Goal: Communication & Community: Answer question/provide support

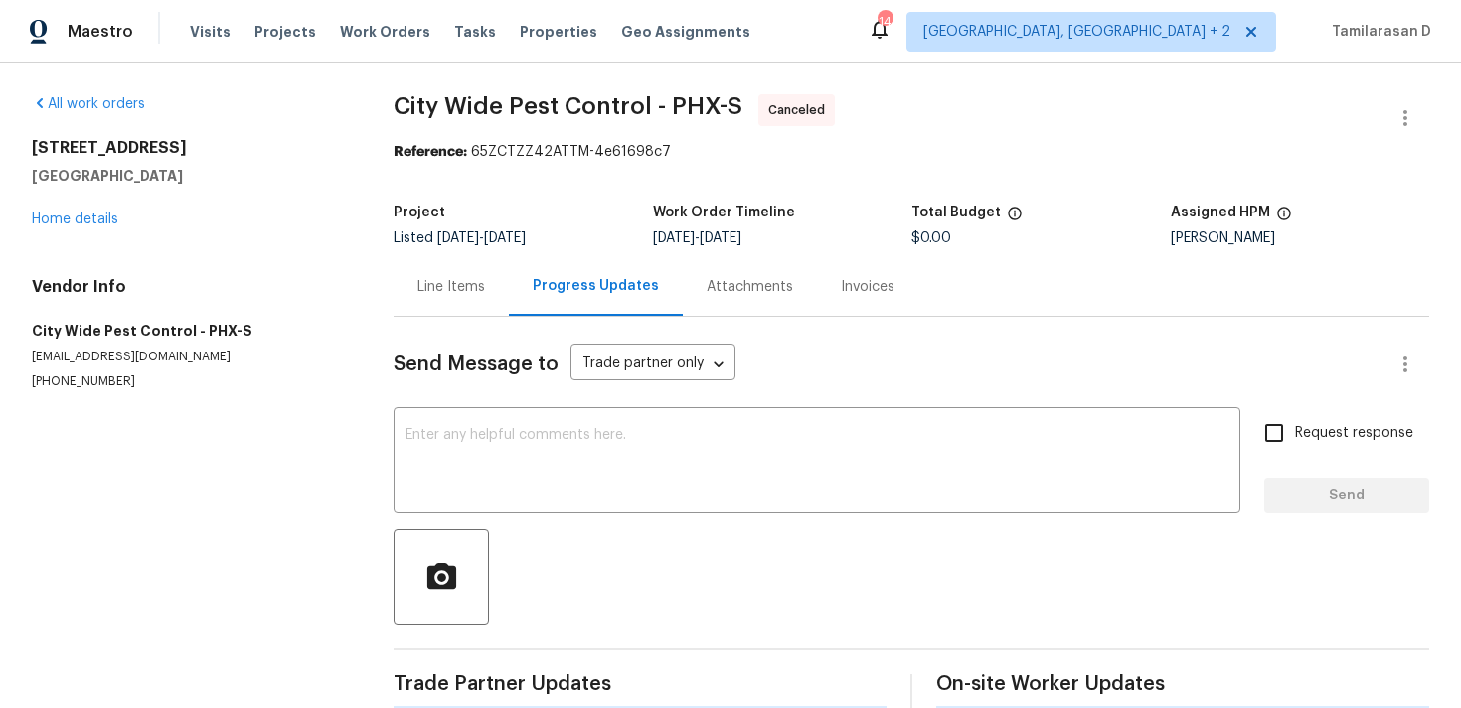
scroll to position [34, 0]
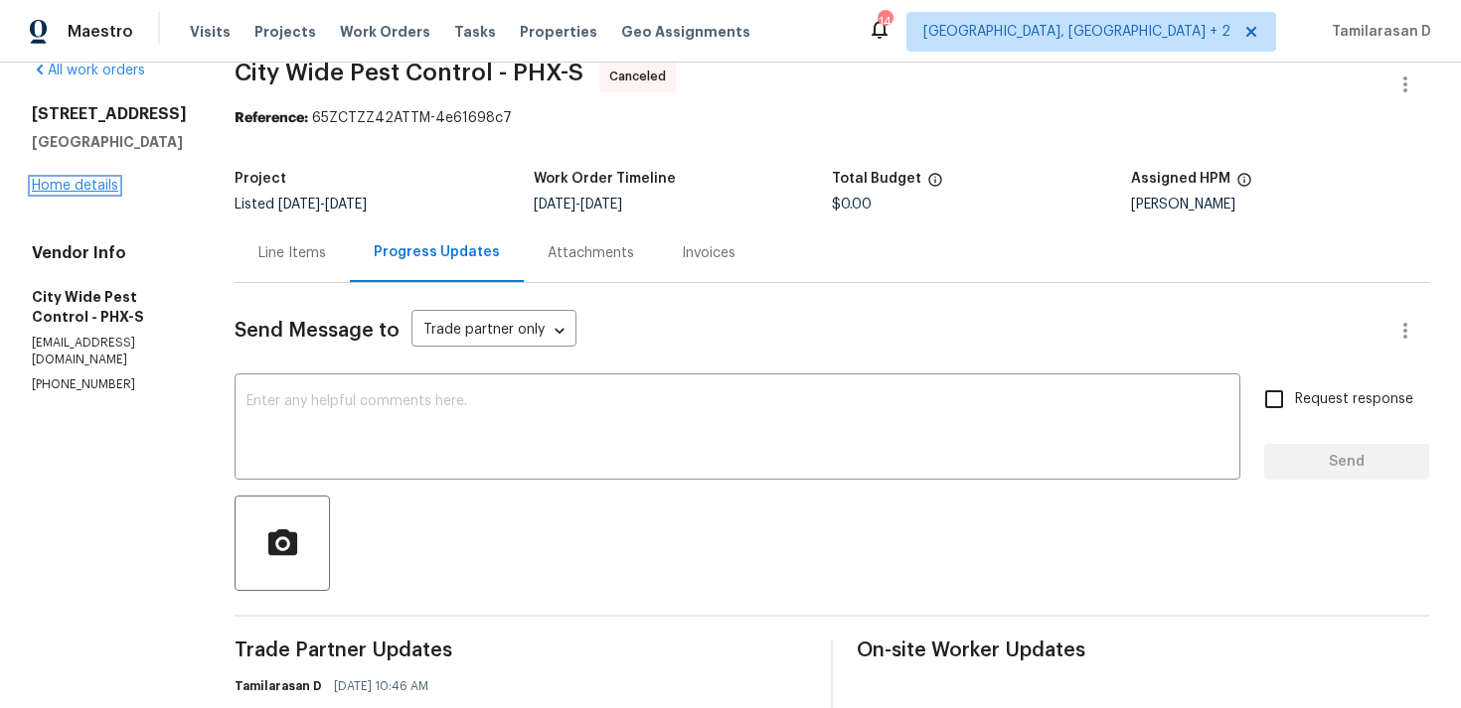
click at [80, 193] on link "Home details" at bounding box center [75, 186] width 86 height 14
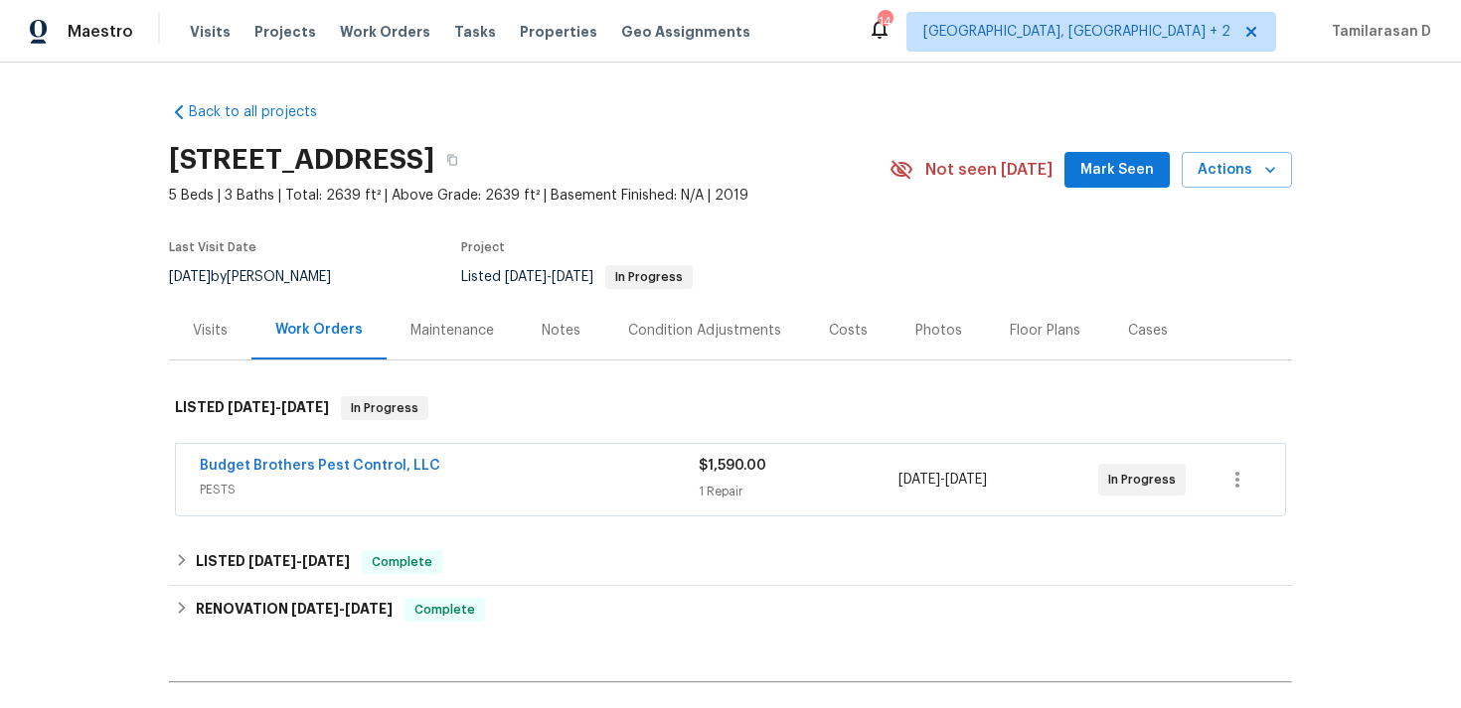
click at [302, 492] on span "PESTS" at bounding box center [449, 490] width 499 height 20
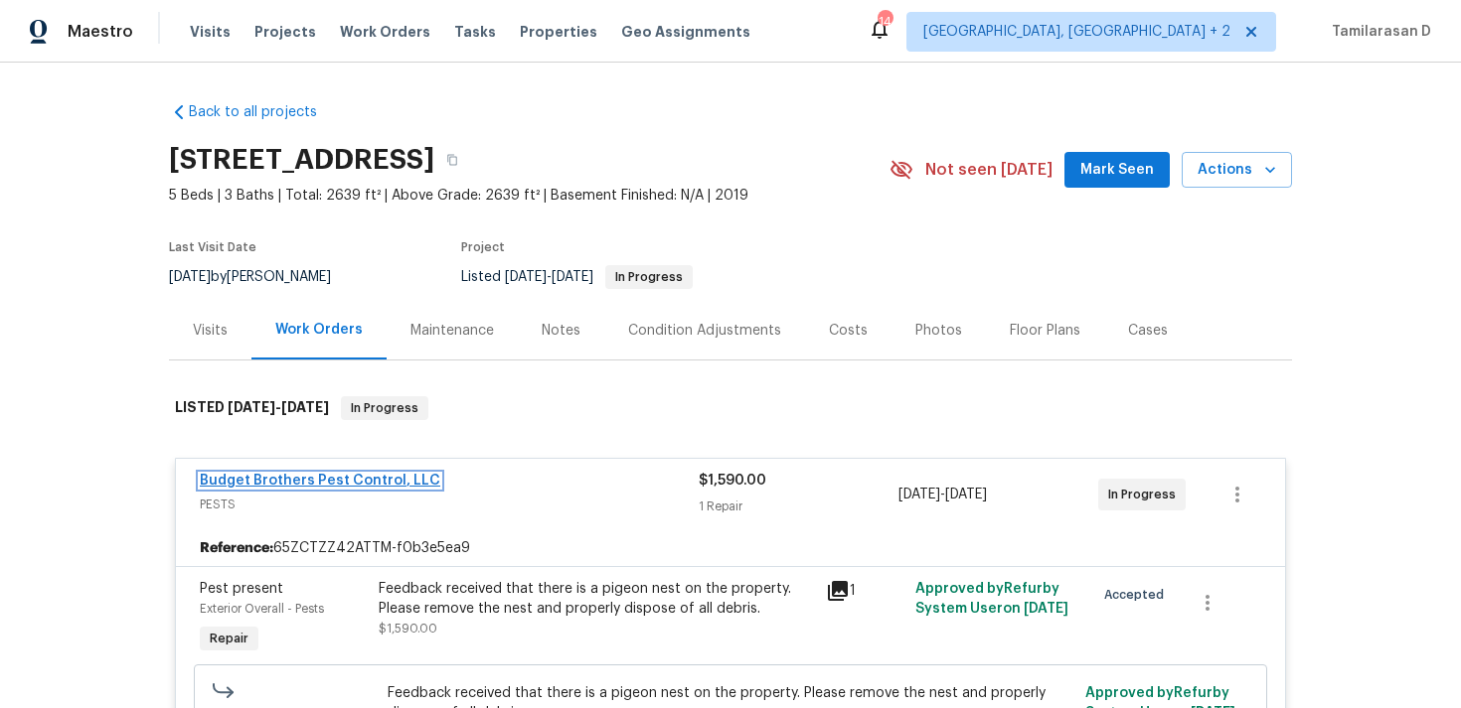
click at [262, 483] on link "Budget Brothers Pest Control, LLC" at bounding box center [320, 481] width 240 height 14
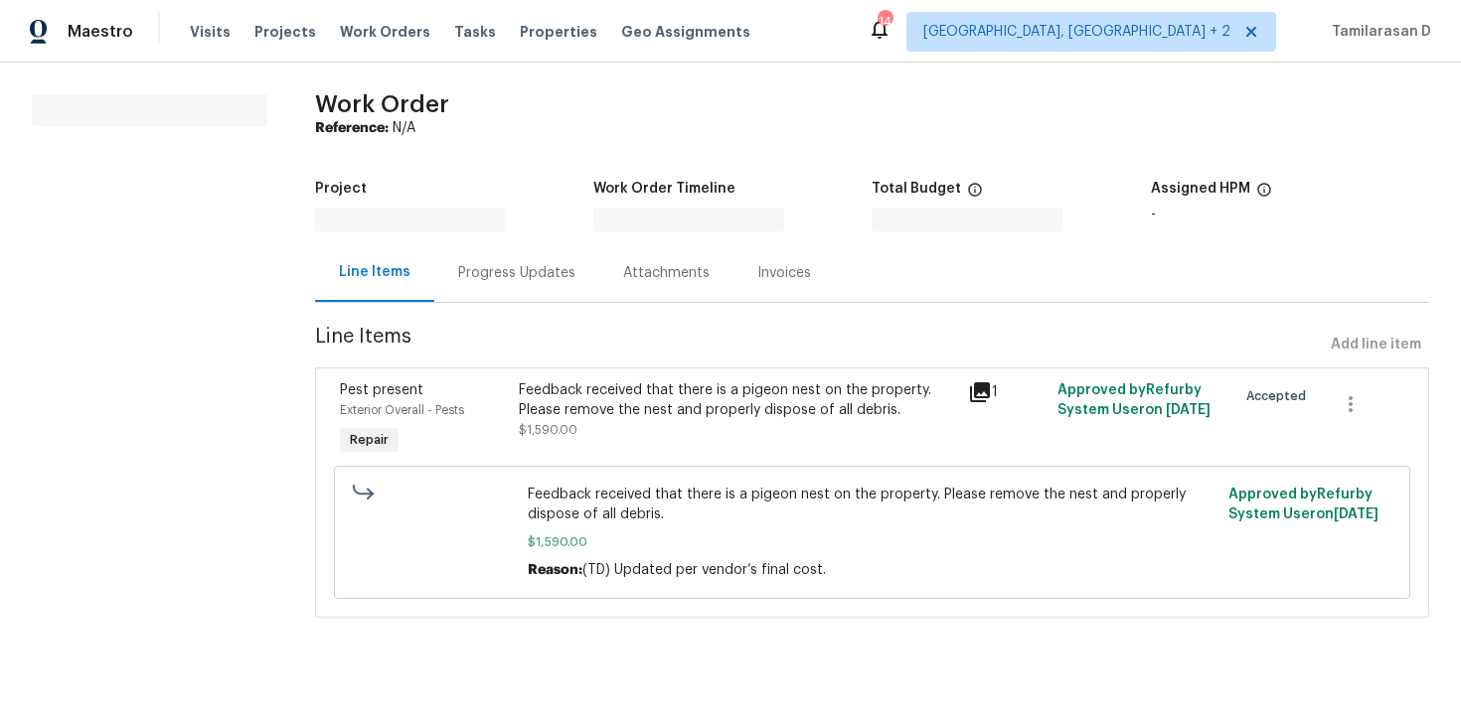
click at [484, 270] on div "Progress Updates" at bounding box center [516, 273] width 117 height 20
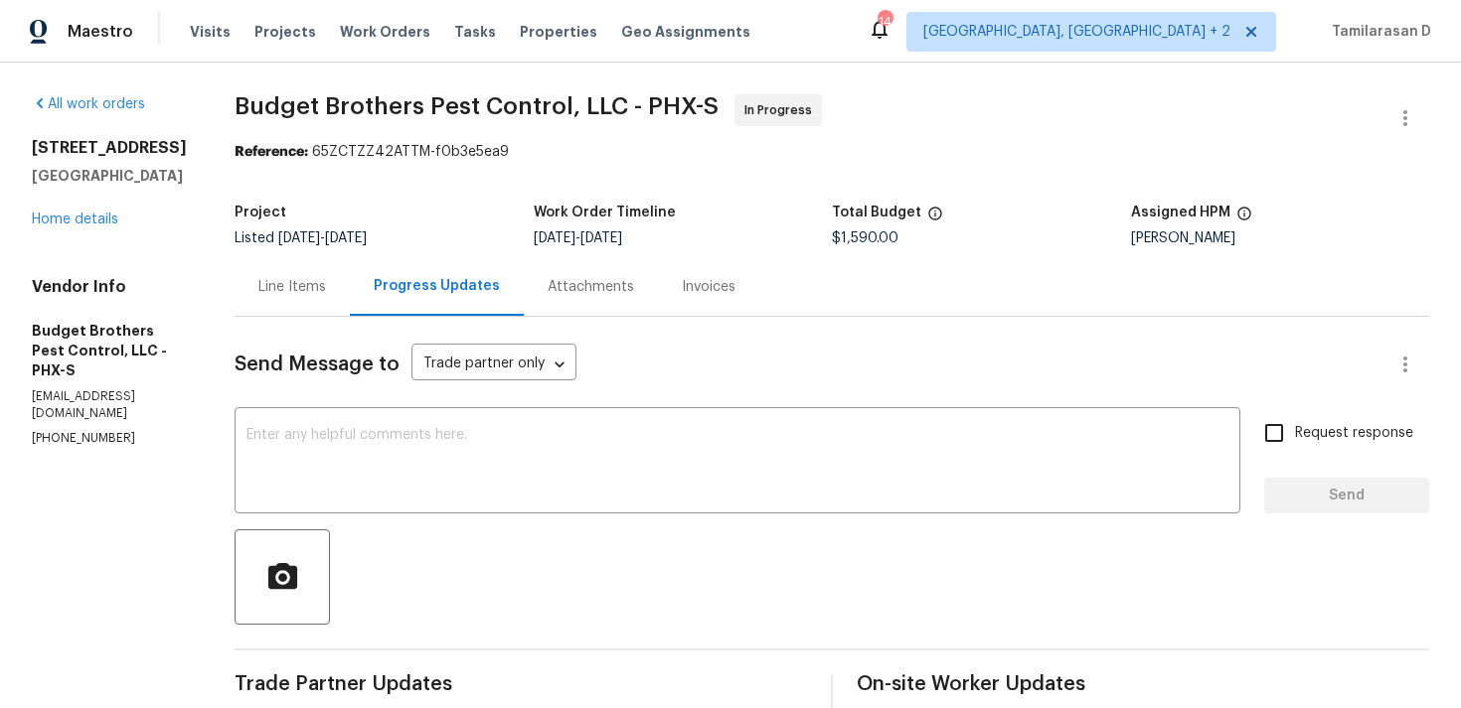
click at [349, 306] on div "Line Items" at bounding box center [291, 286] width 115 height 59
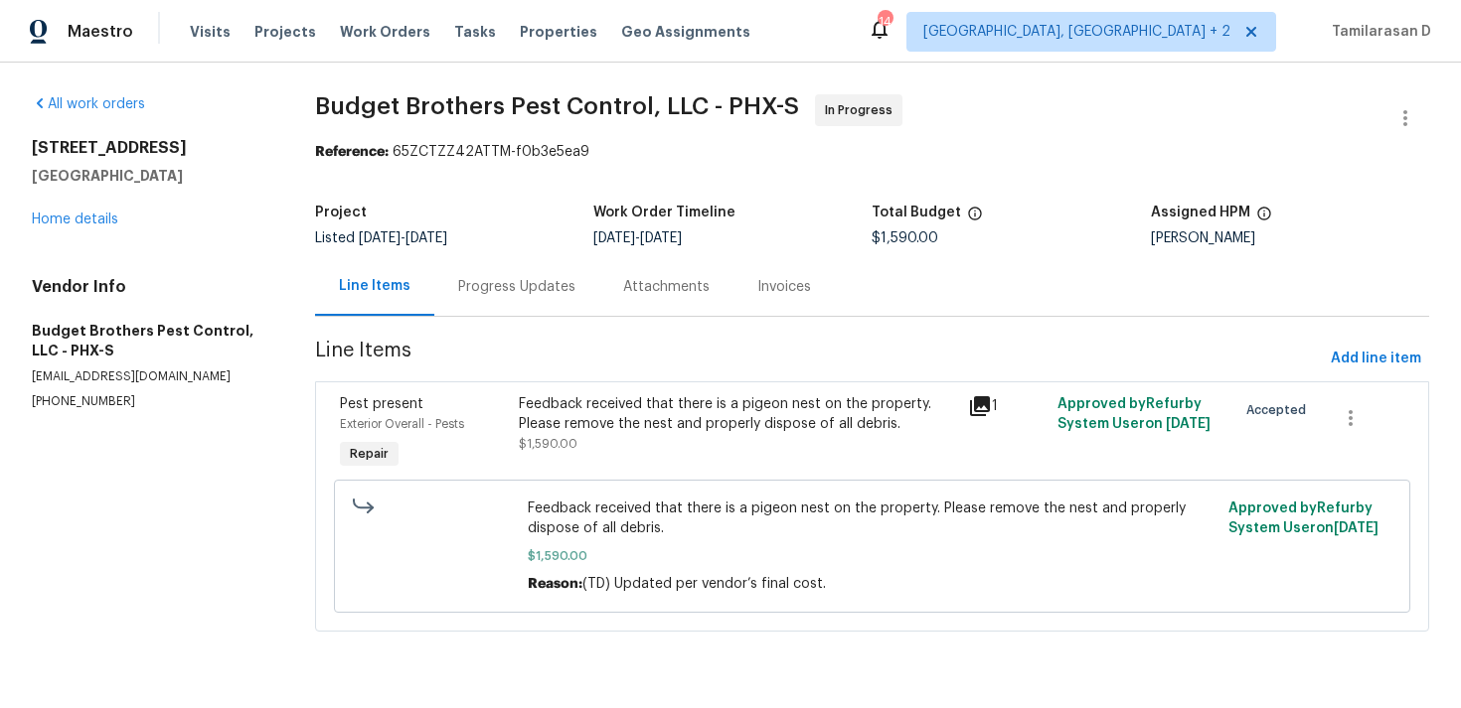
click at [510, 283] on div "Progress Updates" at bounding box center [516, 287] width 117 height 20
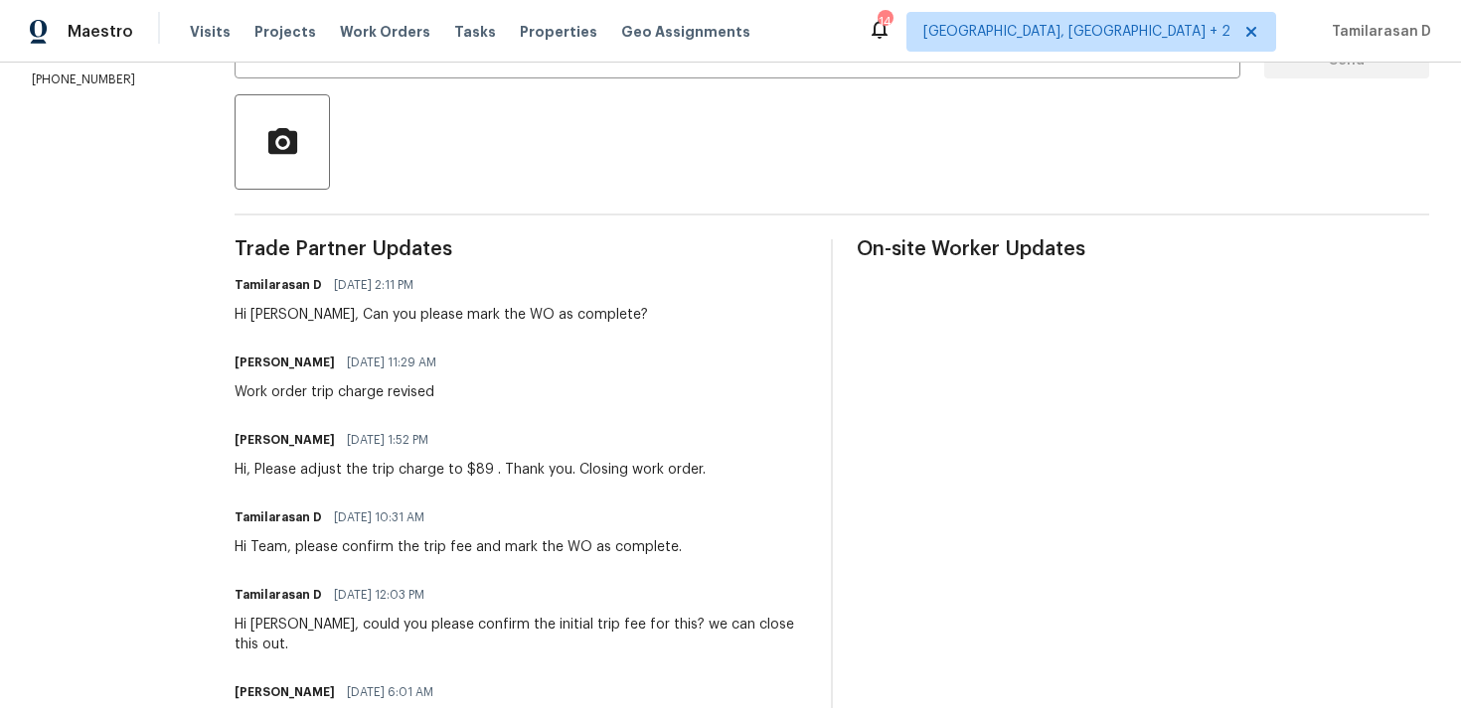
scroll to position [440, 0]
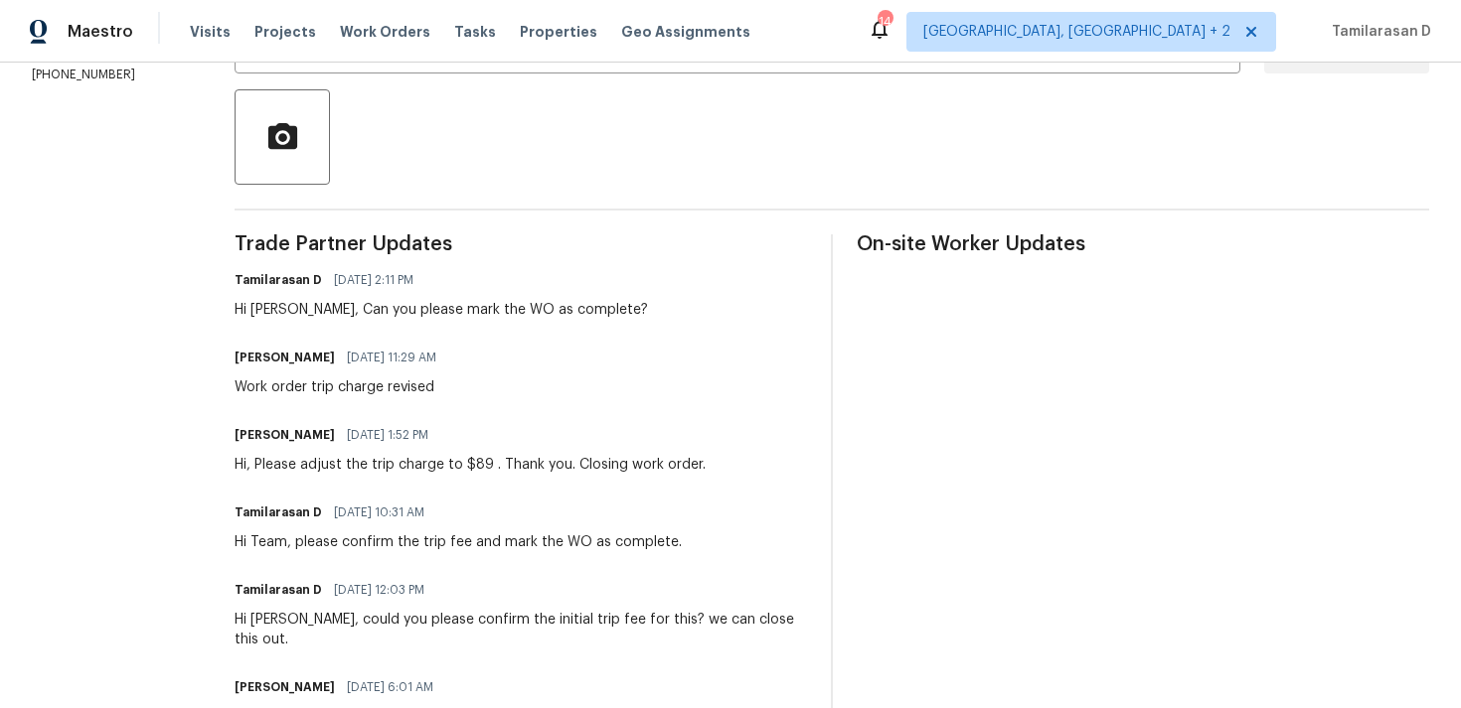
click at [375, 307] on div "Hi [PERSON_NAME], Can you please mark the WO as complete?" at bounding box center [440, 310] width 413 height 20
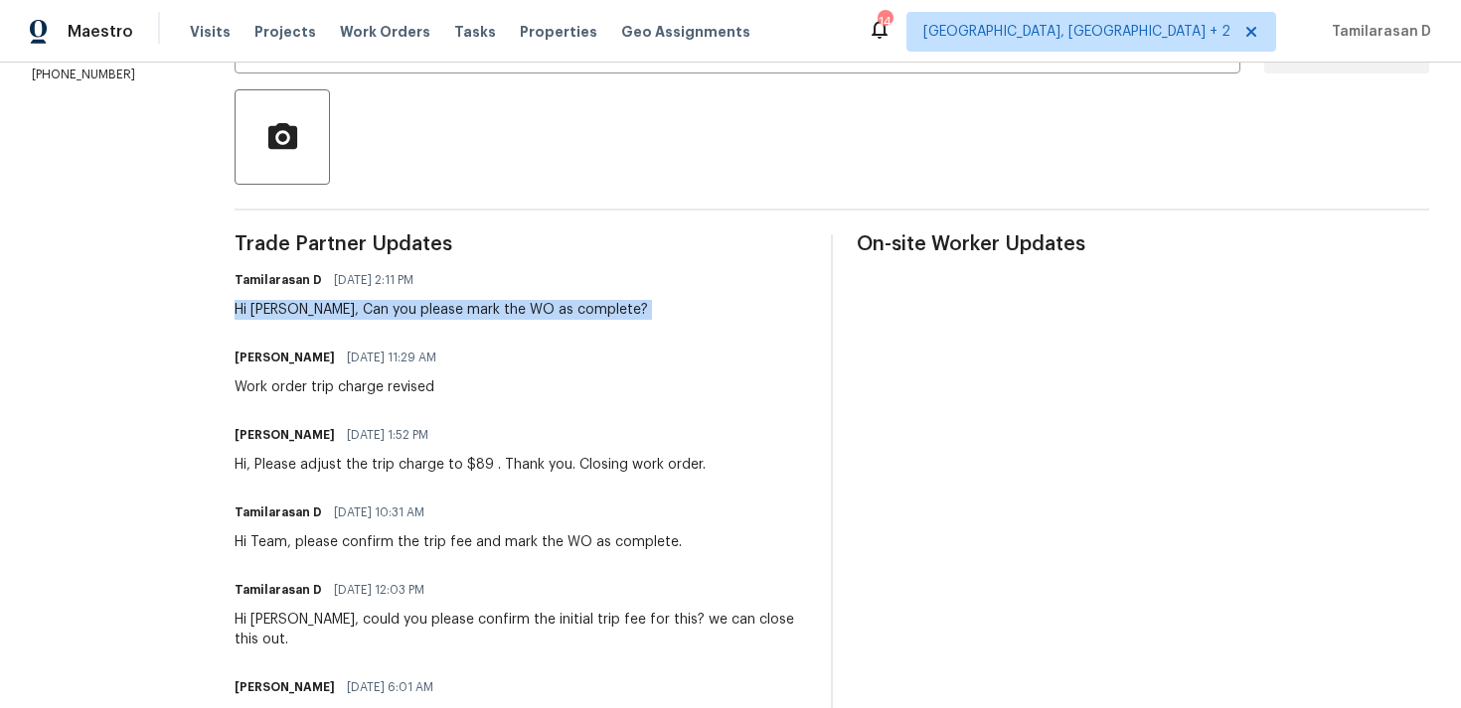
click at [389, 319] on div "Hi [PERSON_NAME], Can you please mark the WO as complete?" at bounding box center [440, 310] width 413 height 20
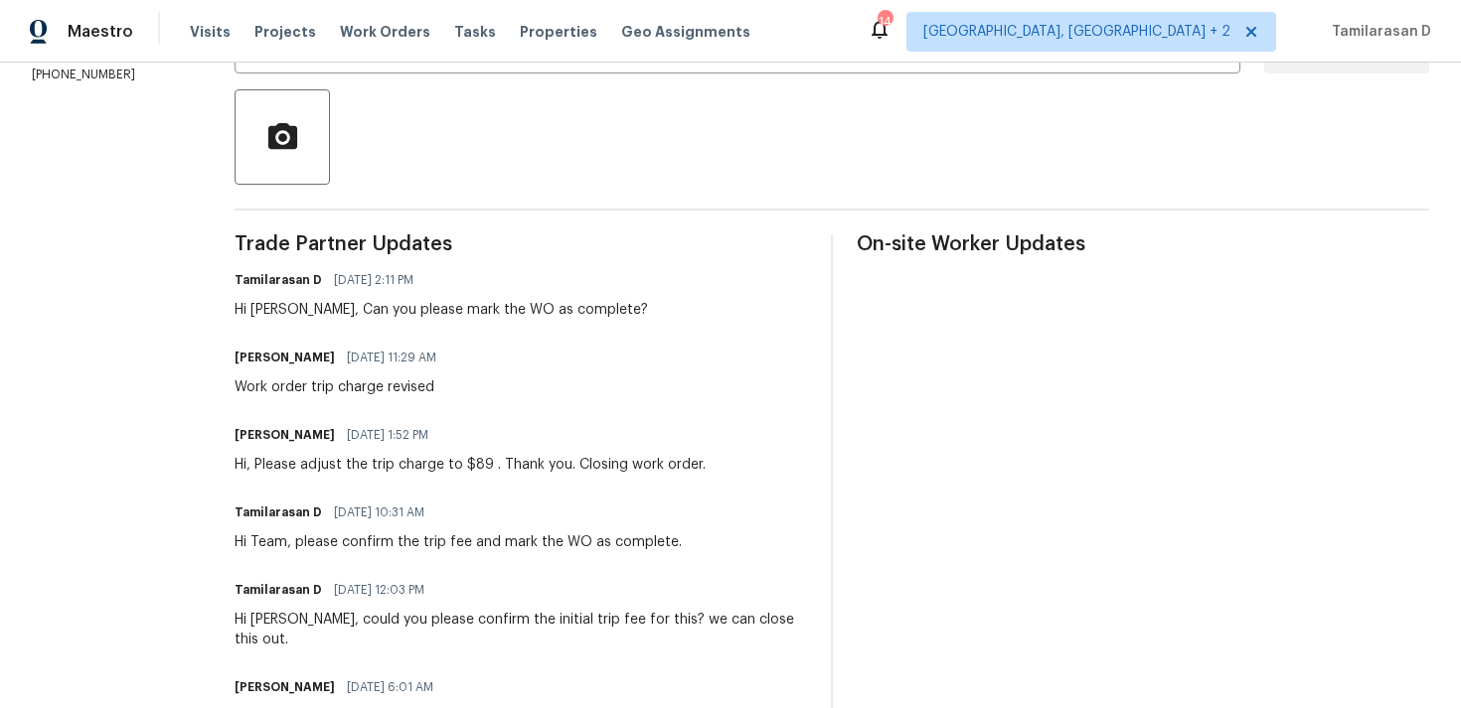
click at [389, 319] on div "Hi [PERSON_NAME], Can you please mark the WO as complete?" at bounding box center [440, 310] width 413 height 20
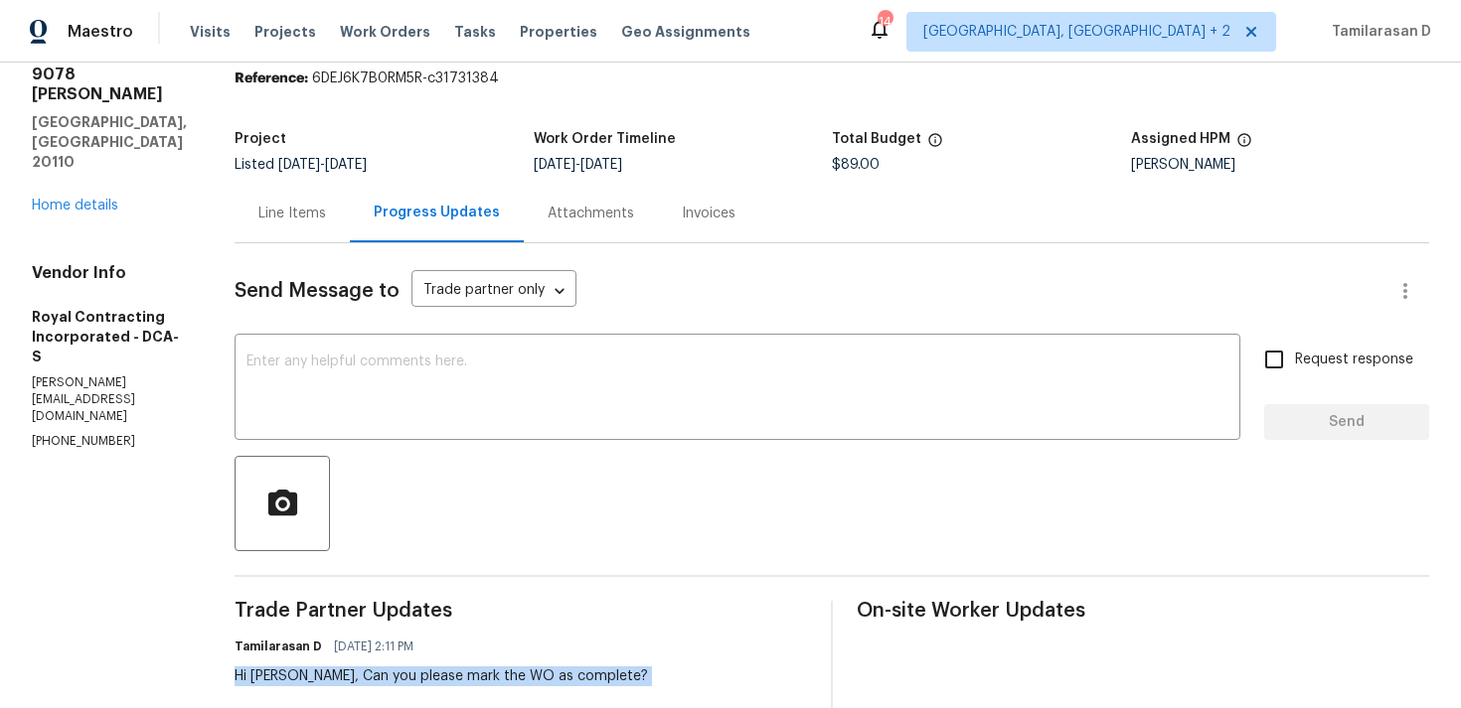
scroll to position [0, 0]
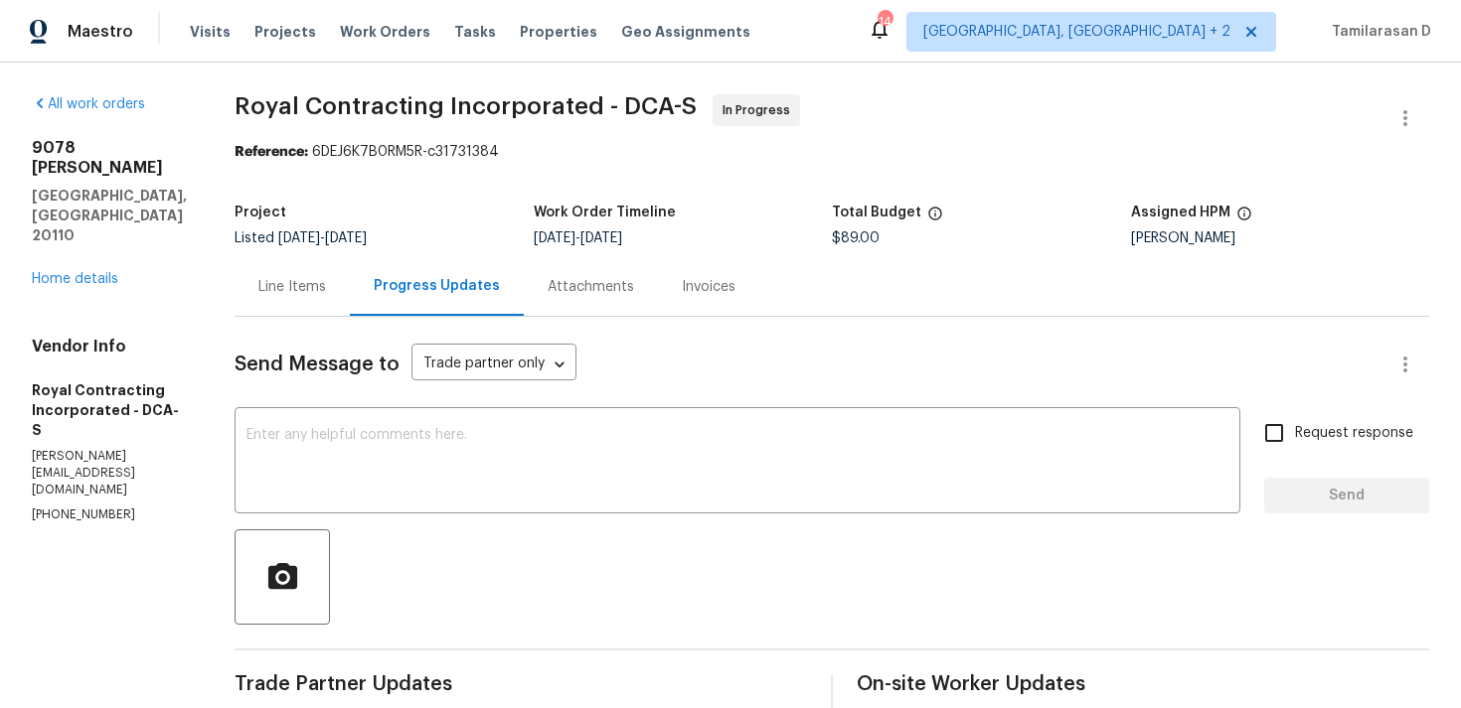
click at [315, 267] on div "Line Items" at bounding box center [291, 286] width 115 height 59
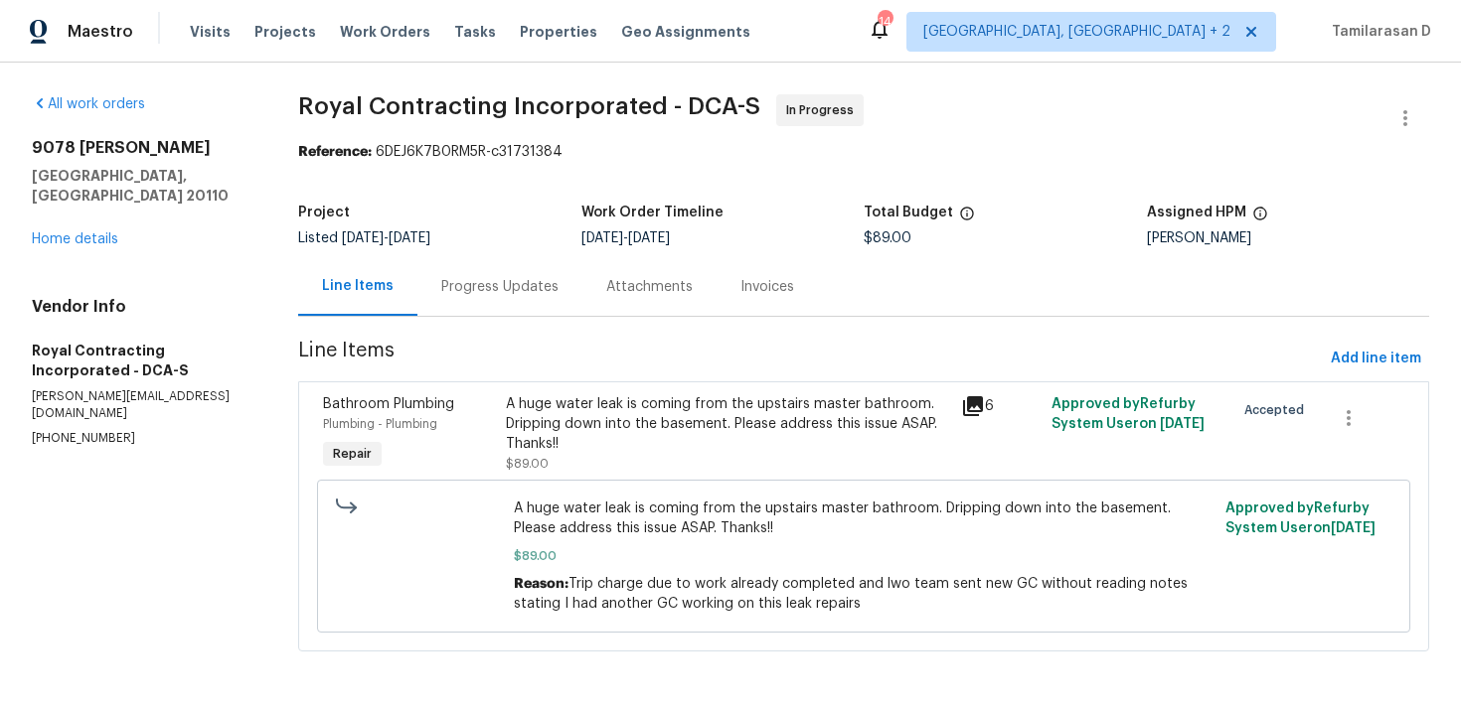
click at [519, 296] on div "Progress Updates" at bounding box center [499, 287] width 117 height 20
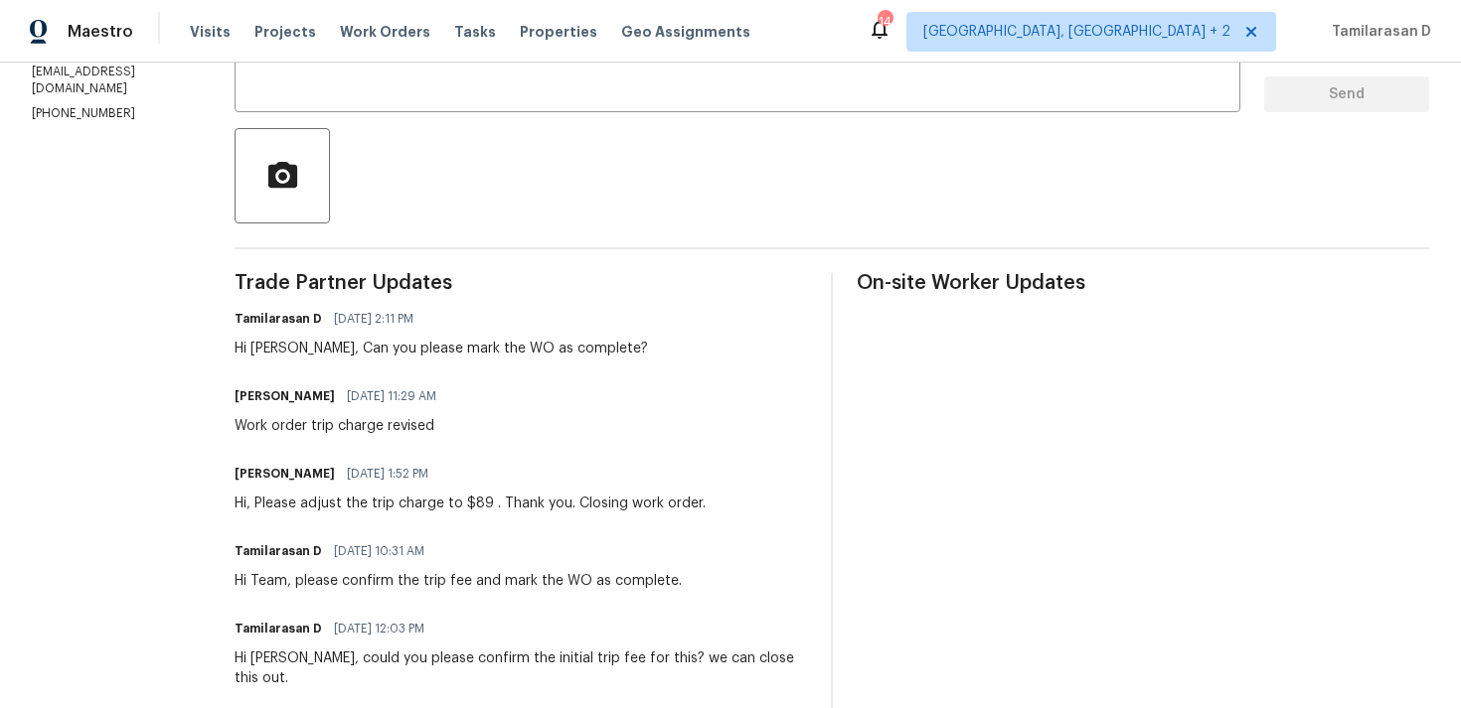
scroll to position [406, 0]
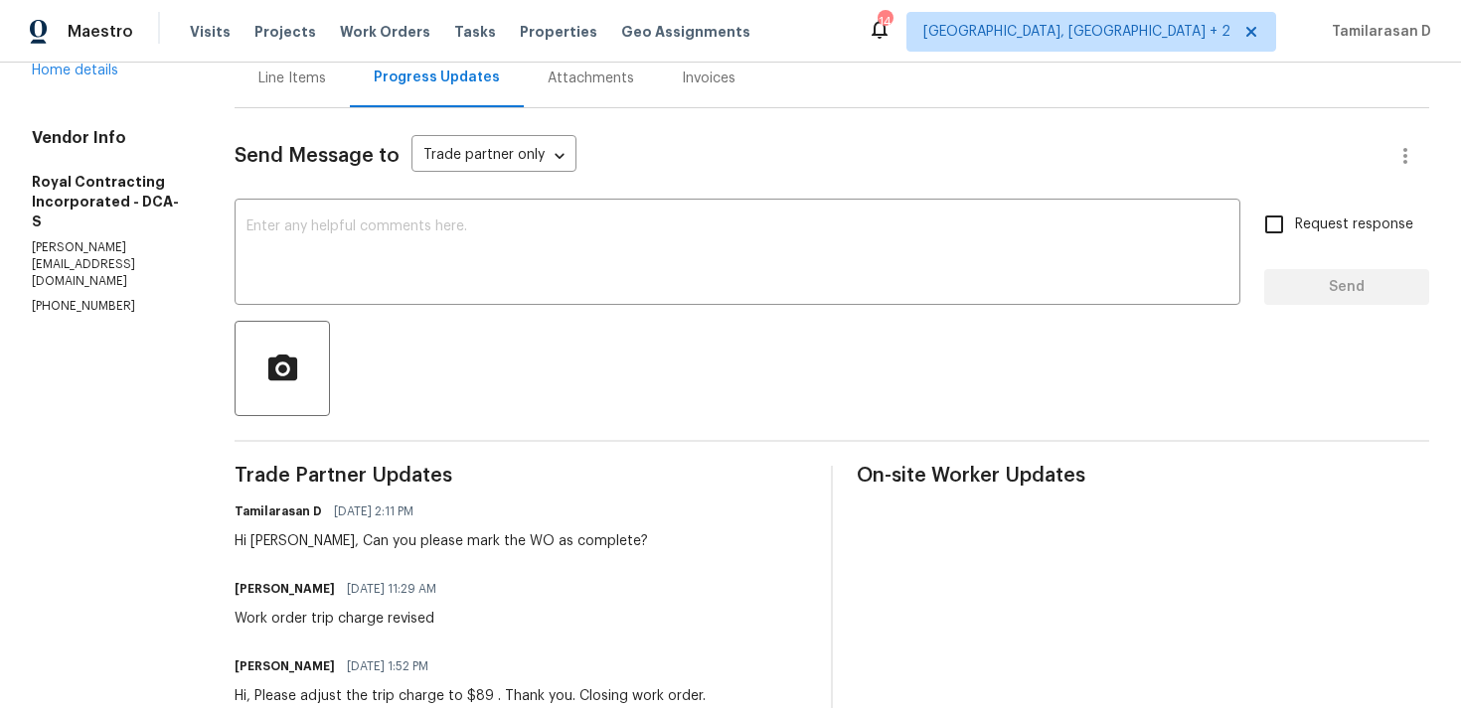
scroll to position [0, 0]
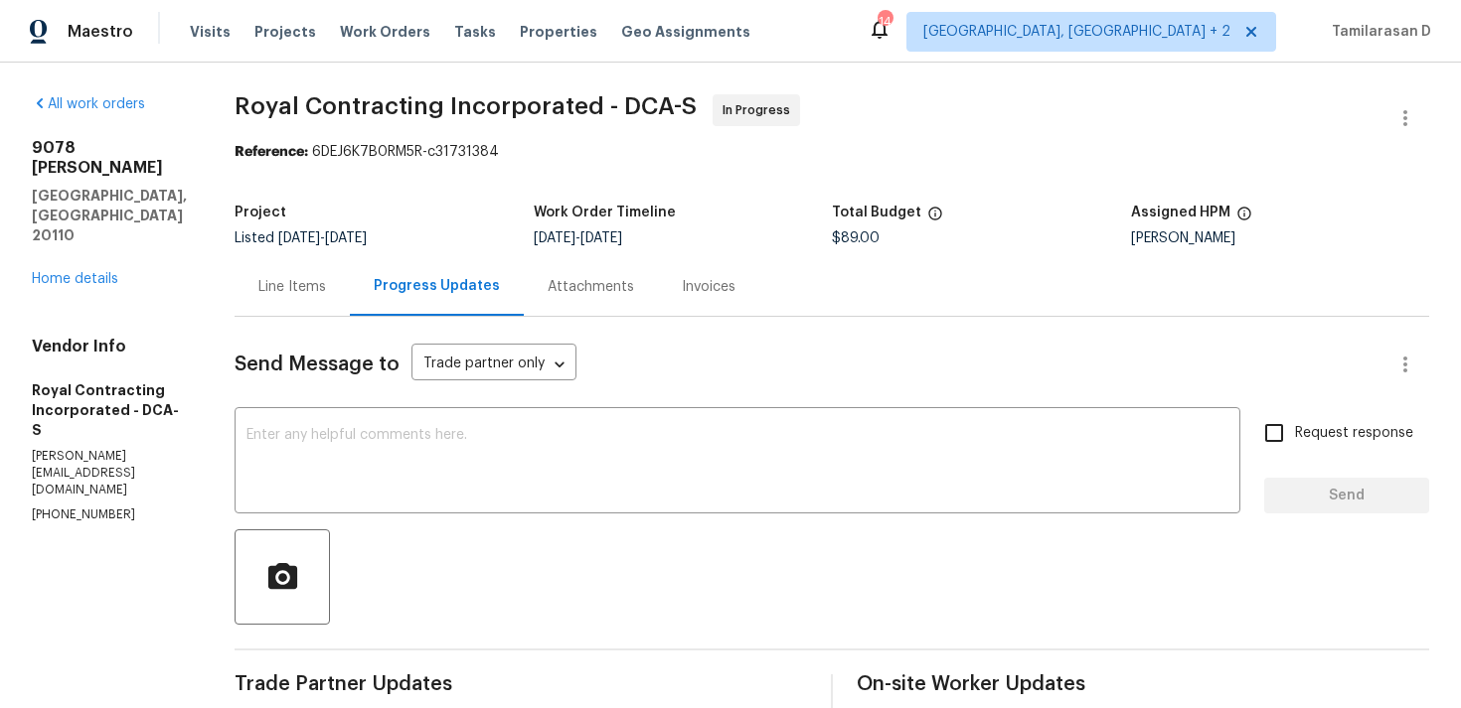
click at [341, 274] on div "Line Items" at bounding box center [291, 286] width 115 height 59
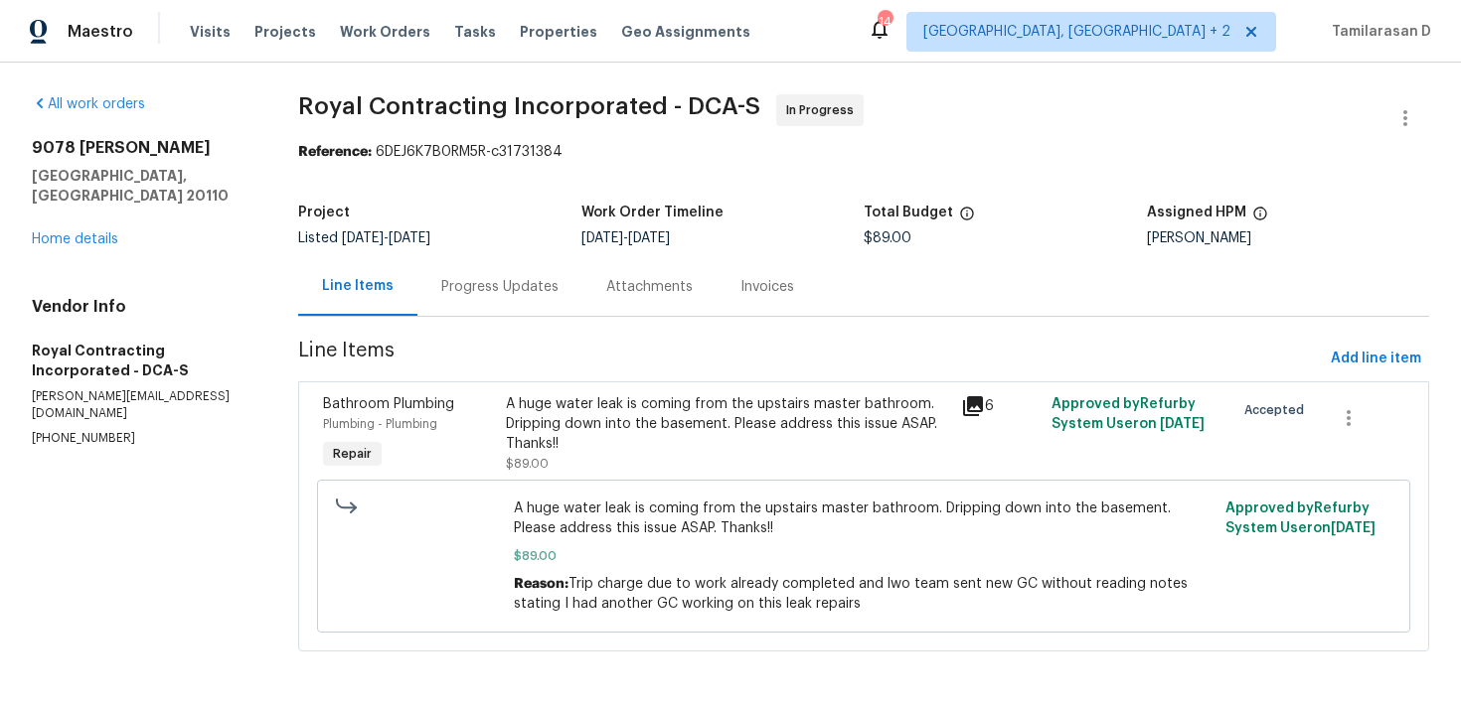
click at [511, 275] on div "Progress Updates" at bounding box center [499, 286] width 165 height 59
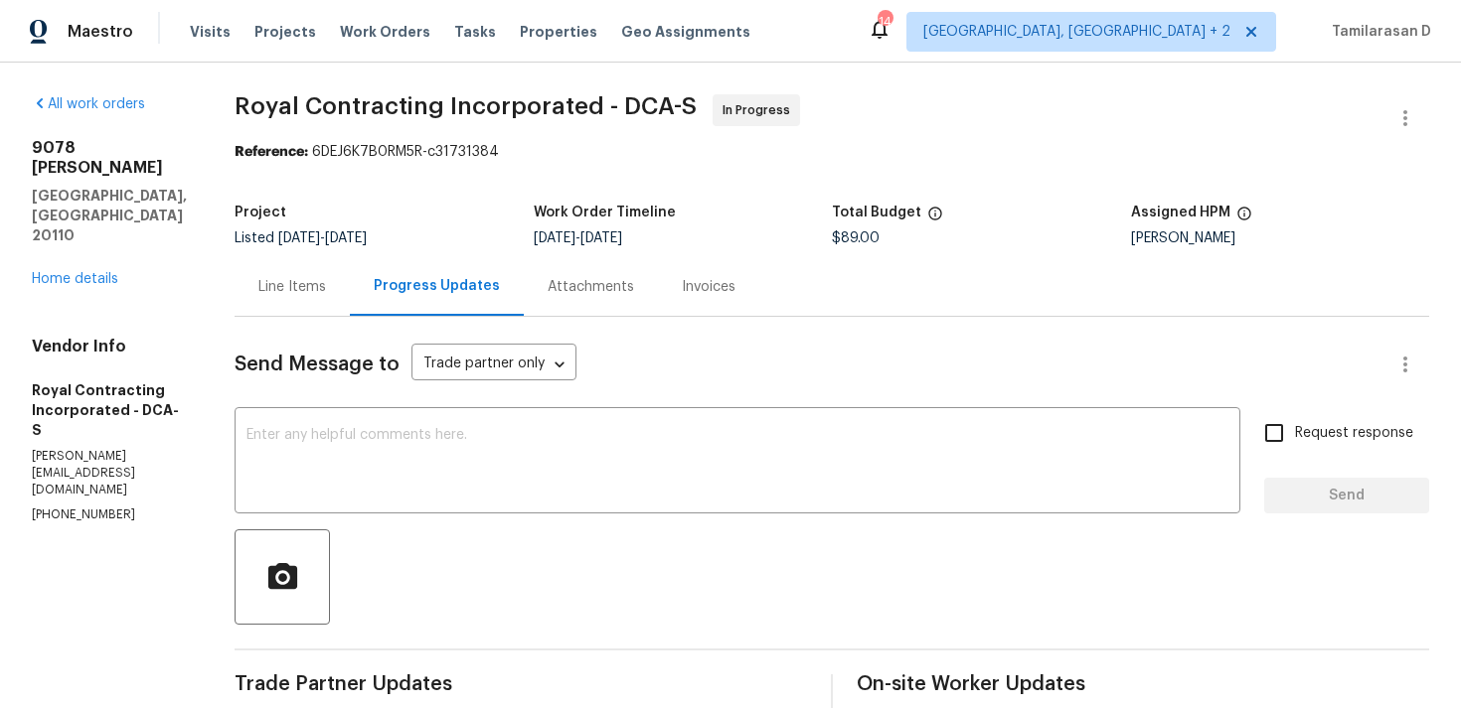
click at [83, 507] on p "[PHONE_NUMBER]" at bounding box center [109, 515] width 155 height 17
copy p "[PHONE_NUMBER]"
drag, startPoint x: 33, startPoint y: 147, endPoint x: 171, endPoint y: 147, distance: 138.1
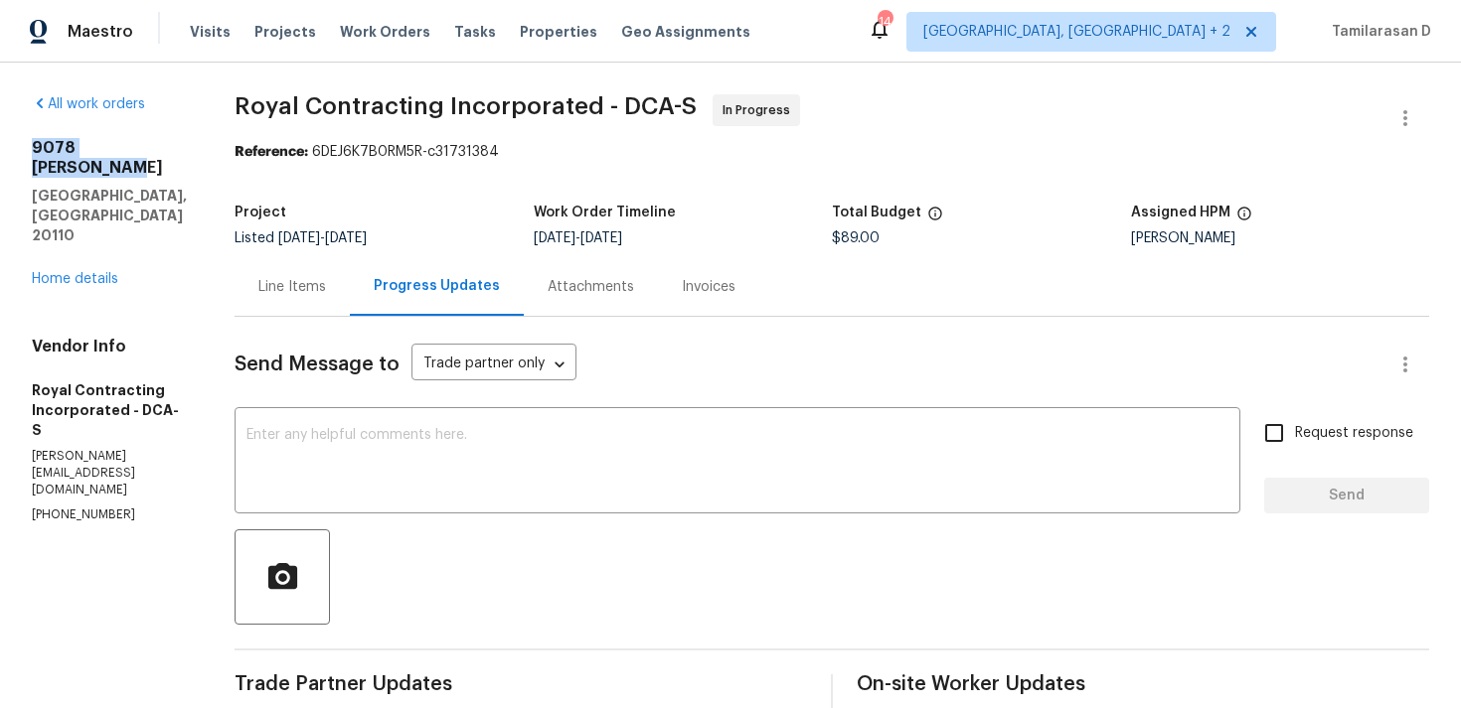
click at [171, 147] on h2 "9078 [PERSON_NAME]" at bounding box center [109, 158] width 155 height 40
copy h2 "9078 [PERSON_NAME]"
click at [660, 357] on div "Send Message to Trade partner only Trade partner only ​" at bounding box center [807, 365] width 1147 height 48
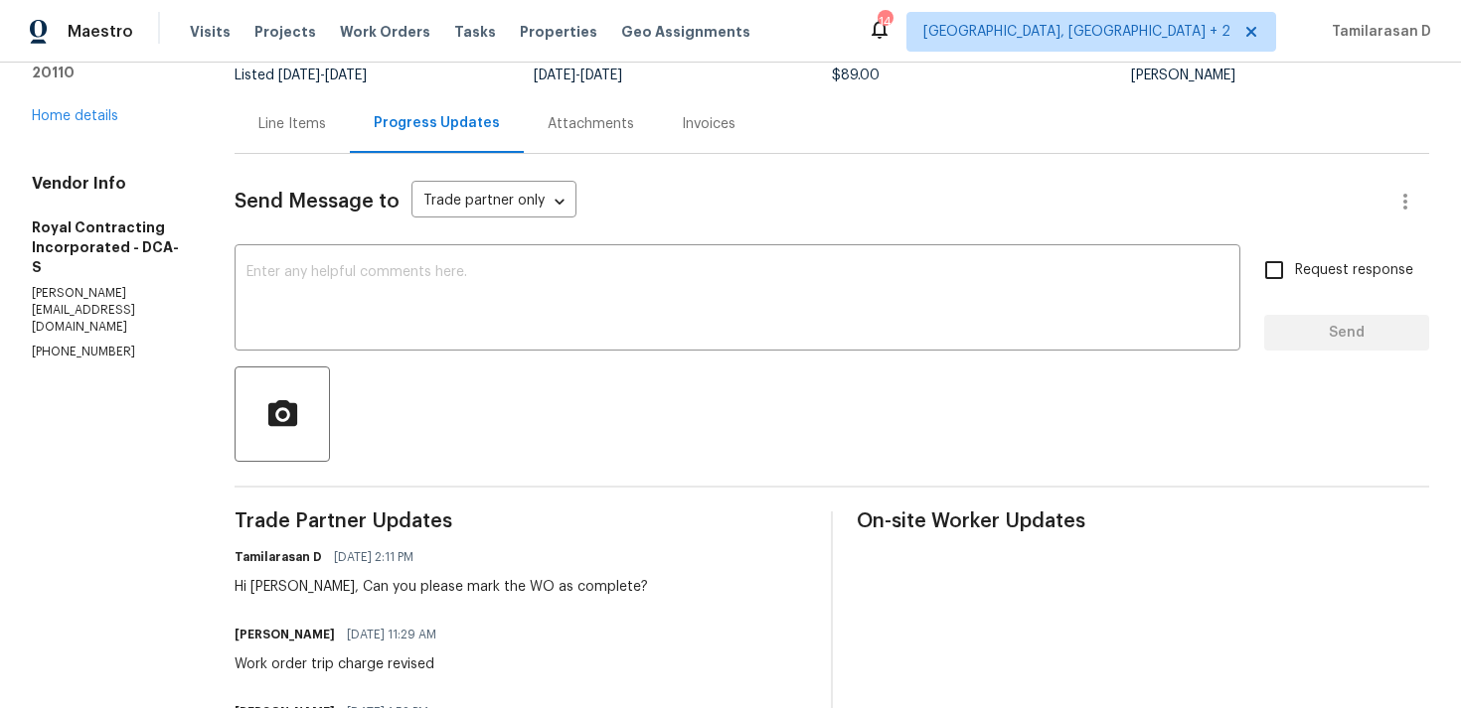
scroll to position [196, 0]
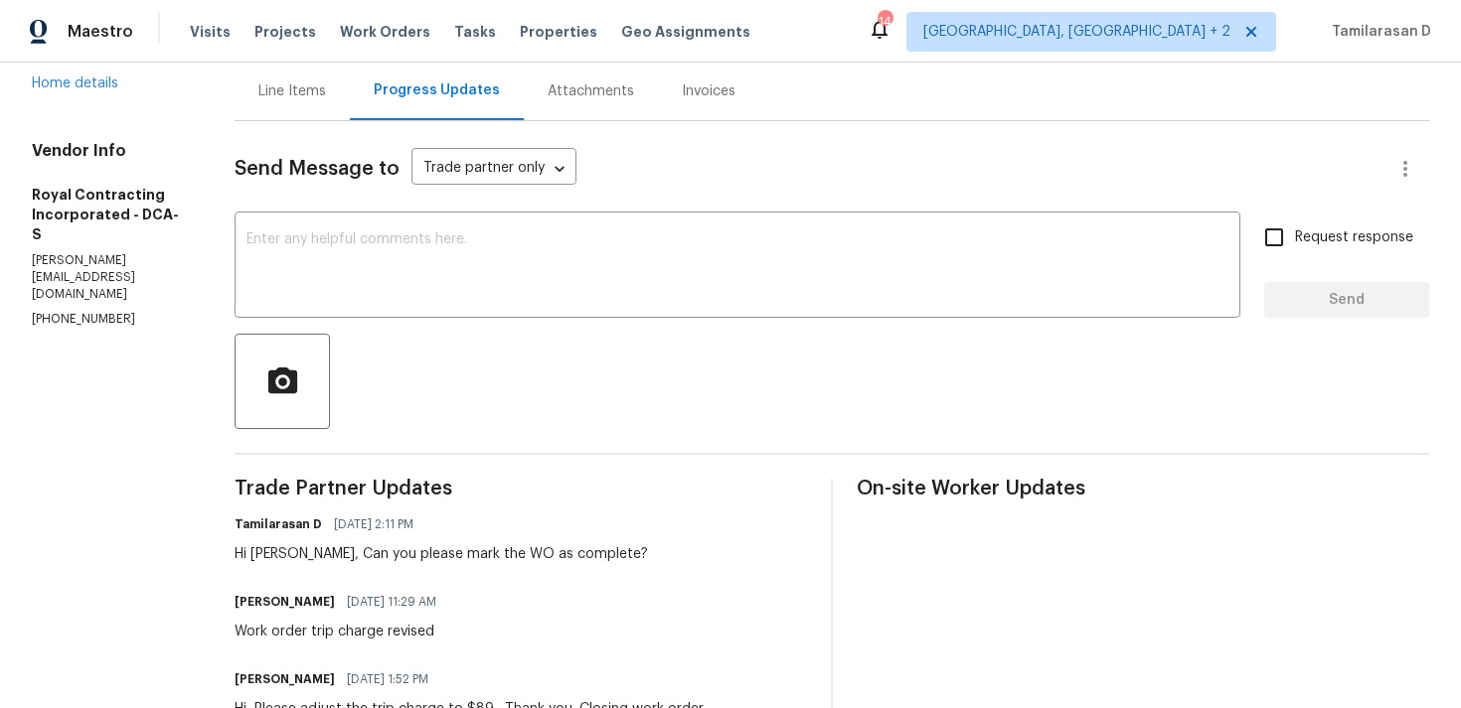
click at [394, 552] on div "Hi [PERSON_NAME], Can you please mark the WO as complete?" at bounding box center [440, 554] width 413 height 20
click at [379, 274] on textarea at bounding box center [737, 268] width 982 height 70
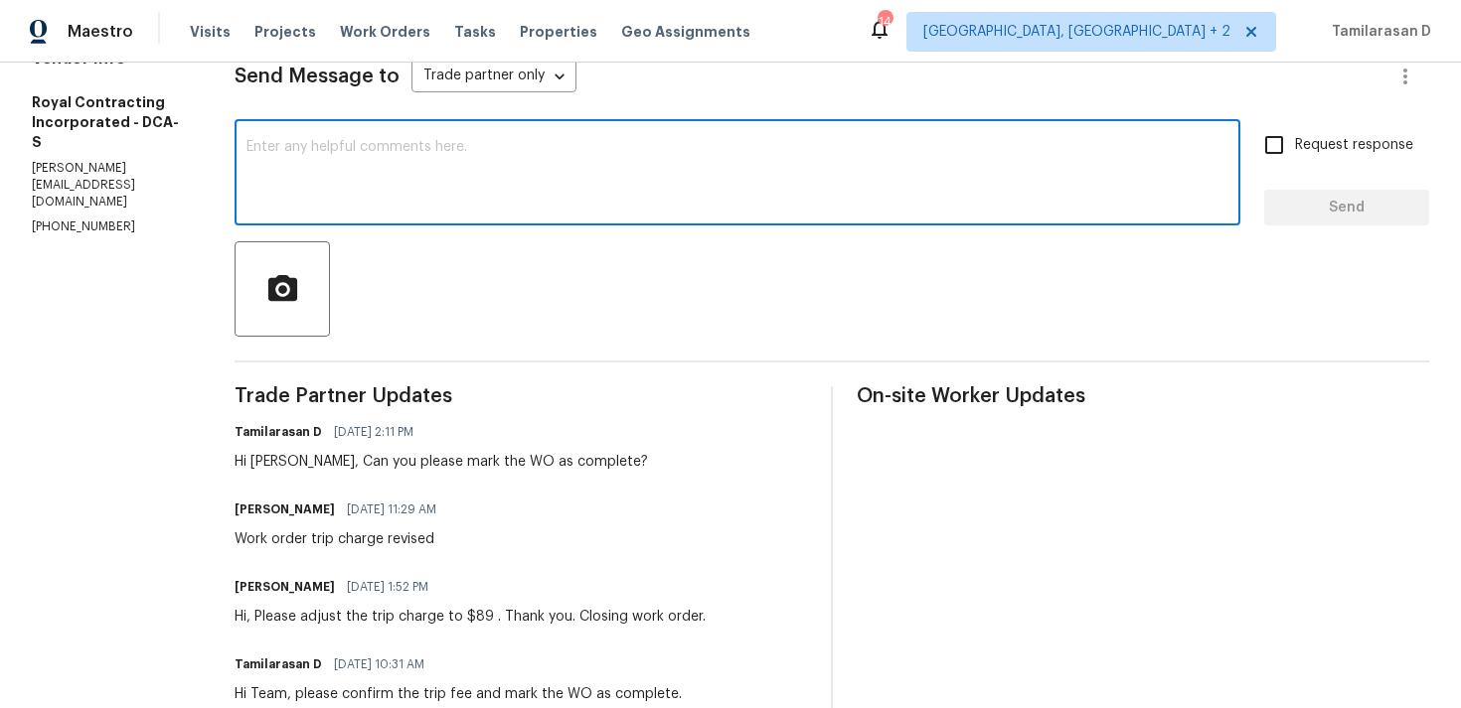
scroll to position [294, 0]
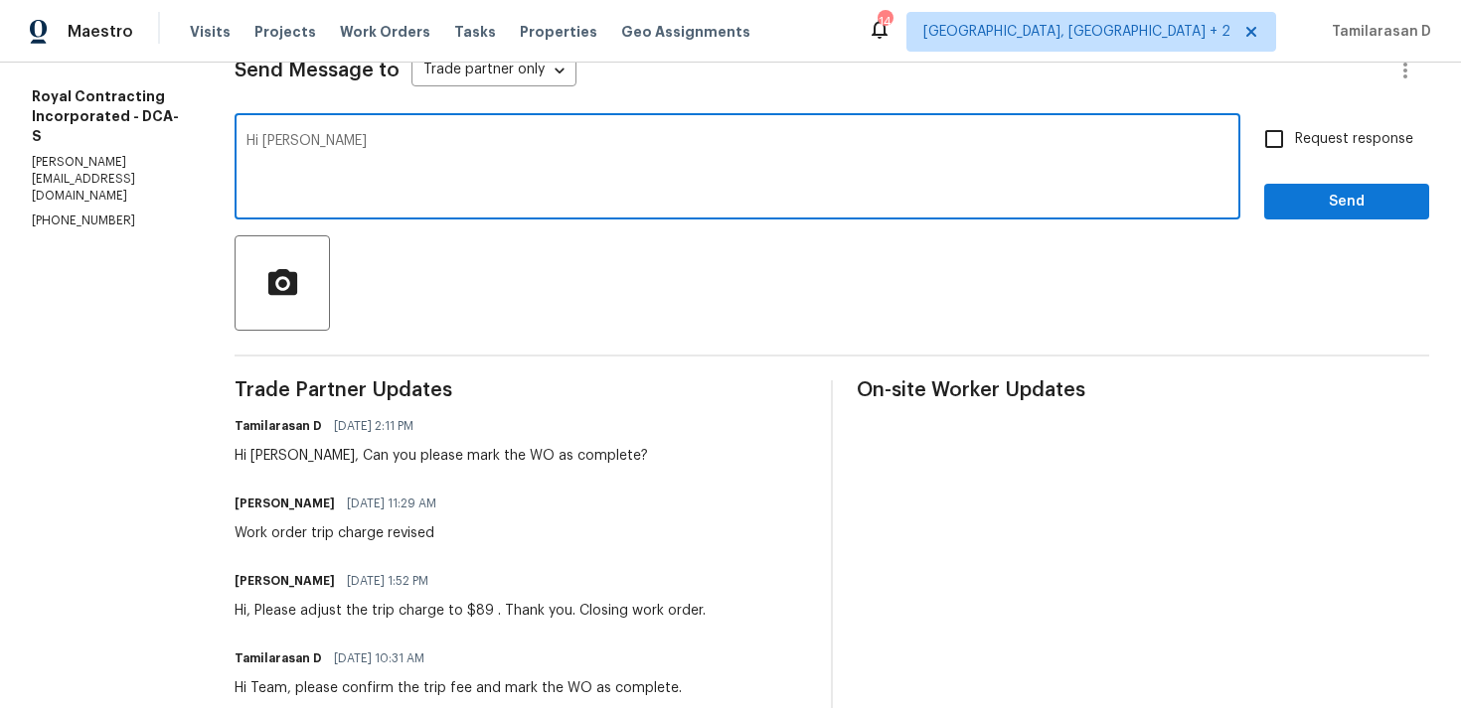
type textarea "Hi [PERSON_NAME]"
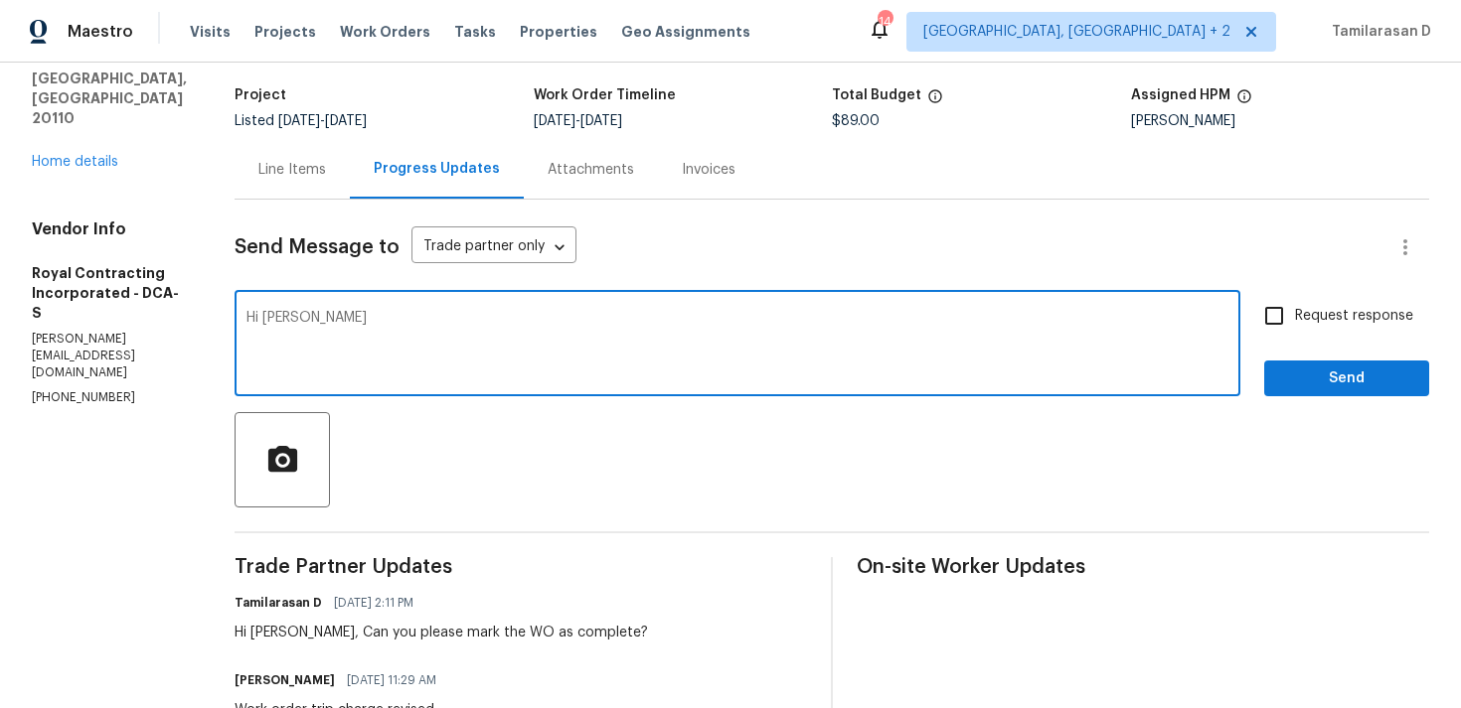
scroll to position [0, 0]
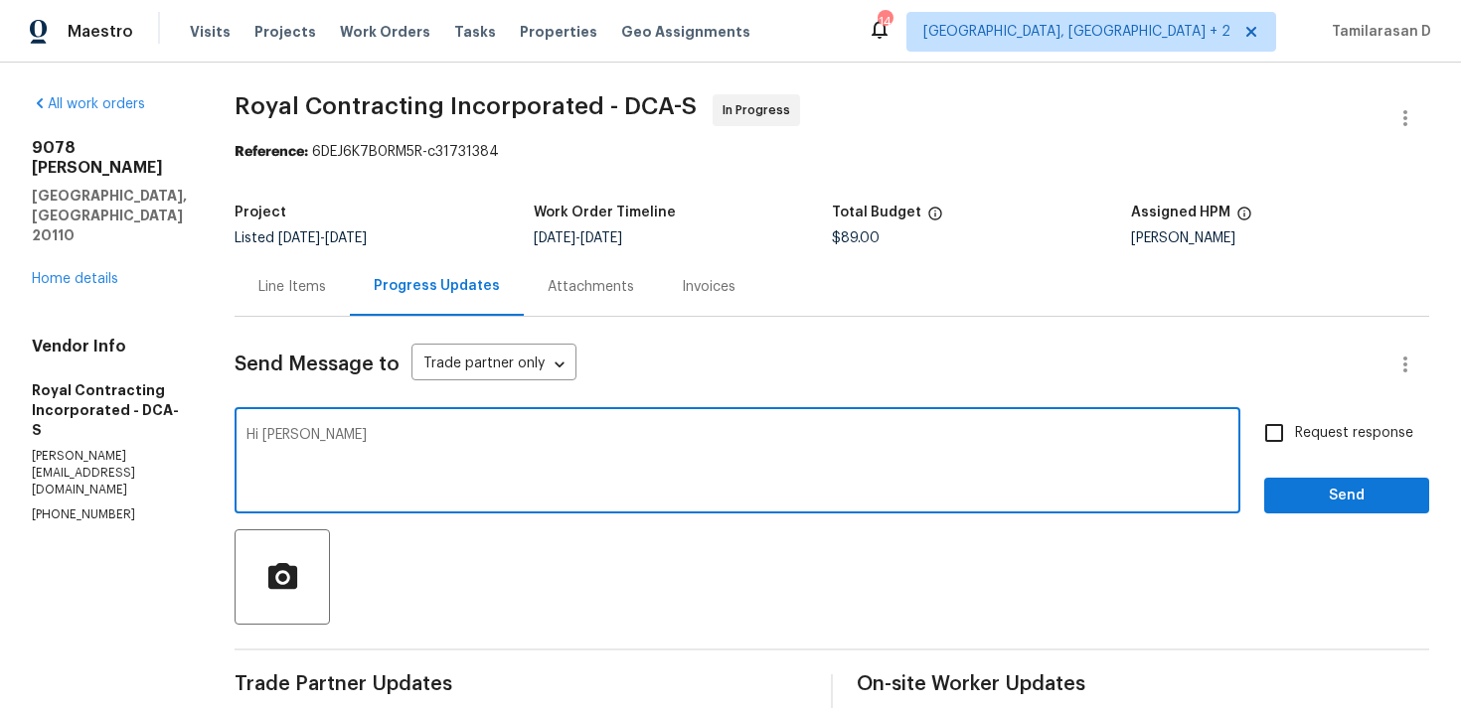
click at [323, 299] on div "Line Items" at bounding box center [291, 286] width 115 height 59
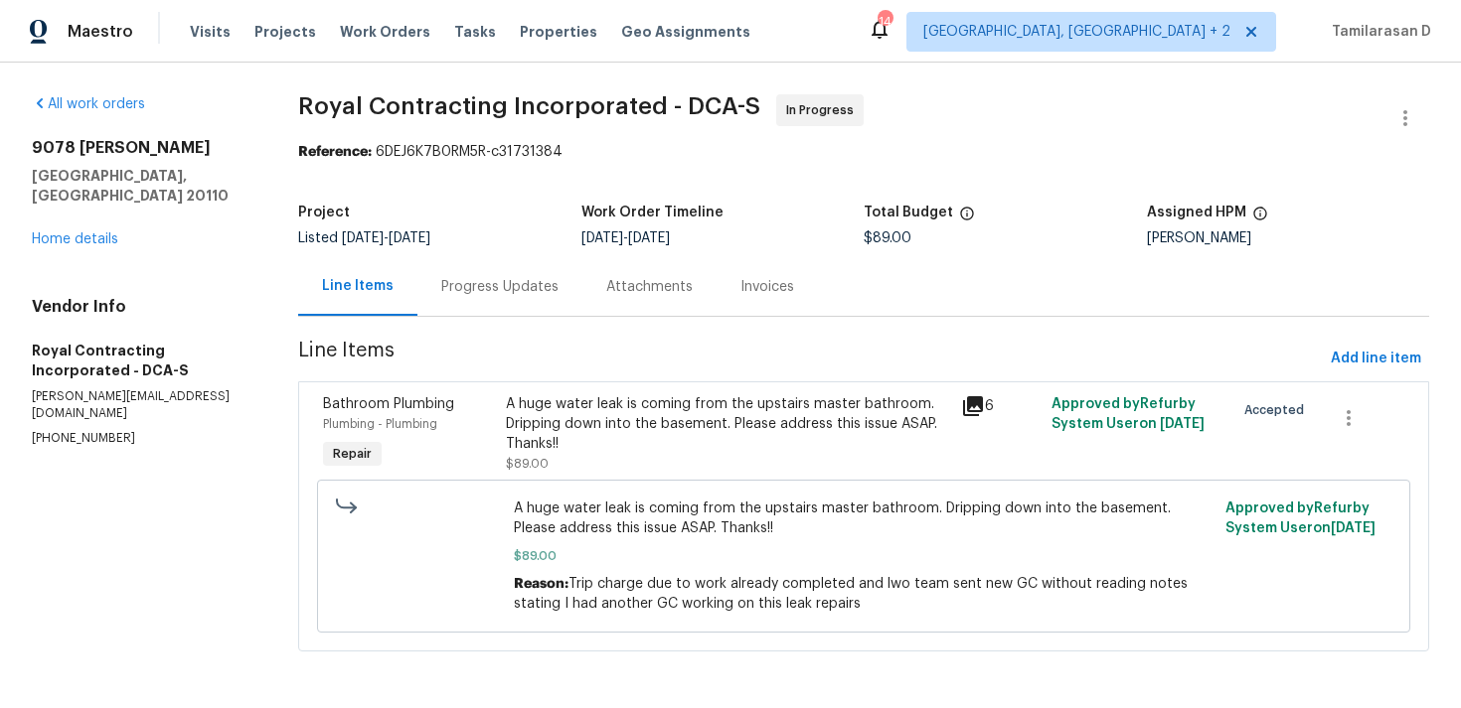
click at [498, 285] on div "Progress Updates" at bounding box center [499, 287] width 117 height 20
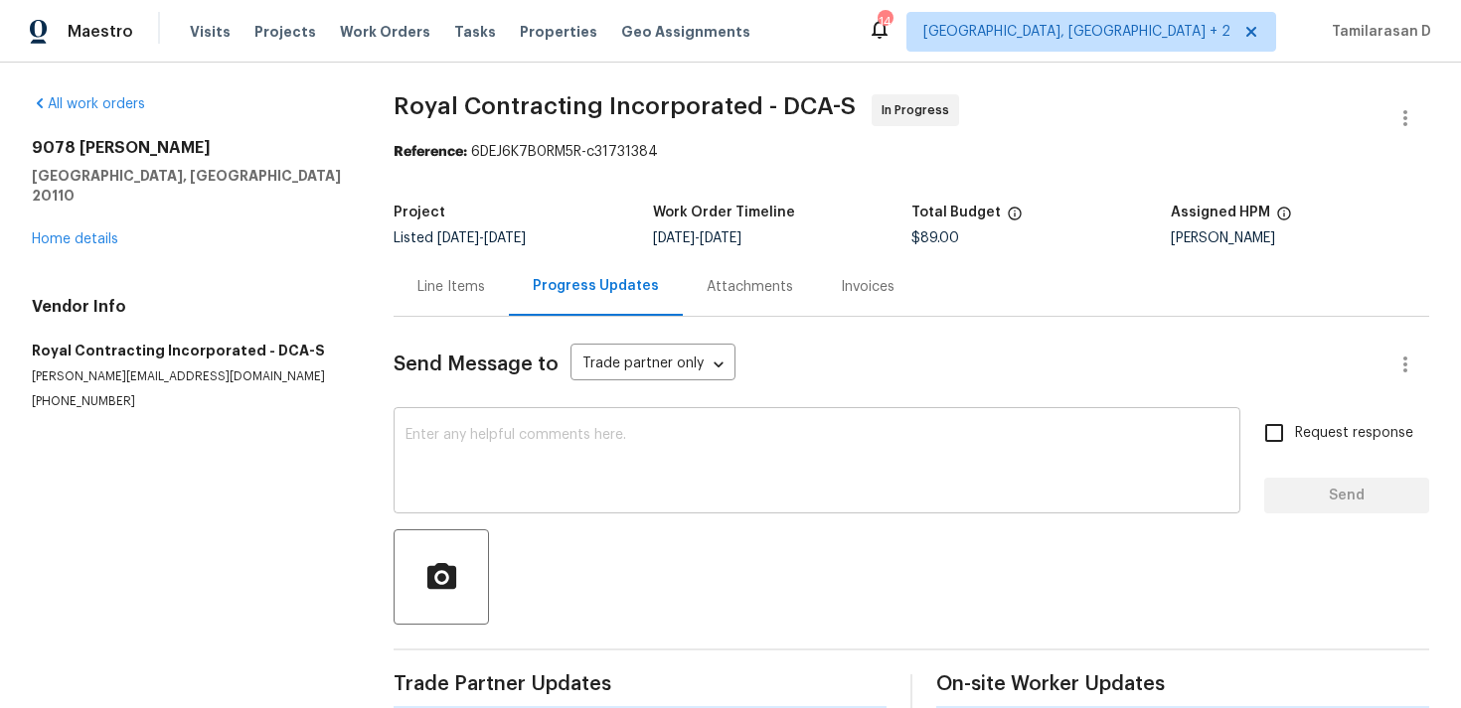
click at [506, 469] on textarea at bounding box center [816, 463] width 823 height 70
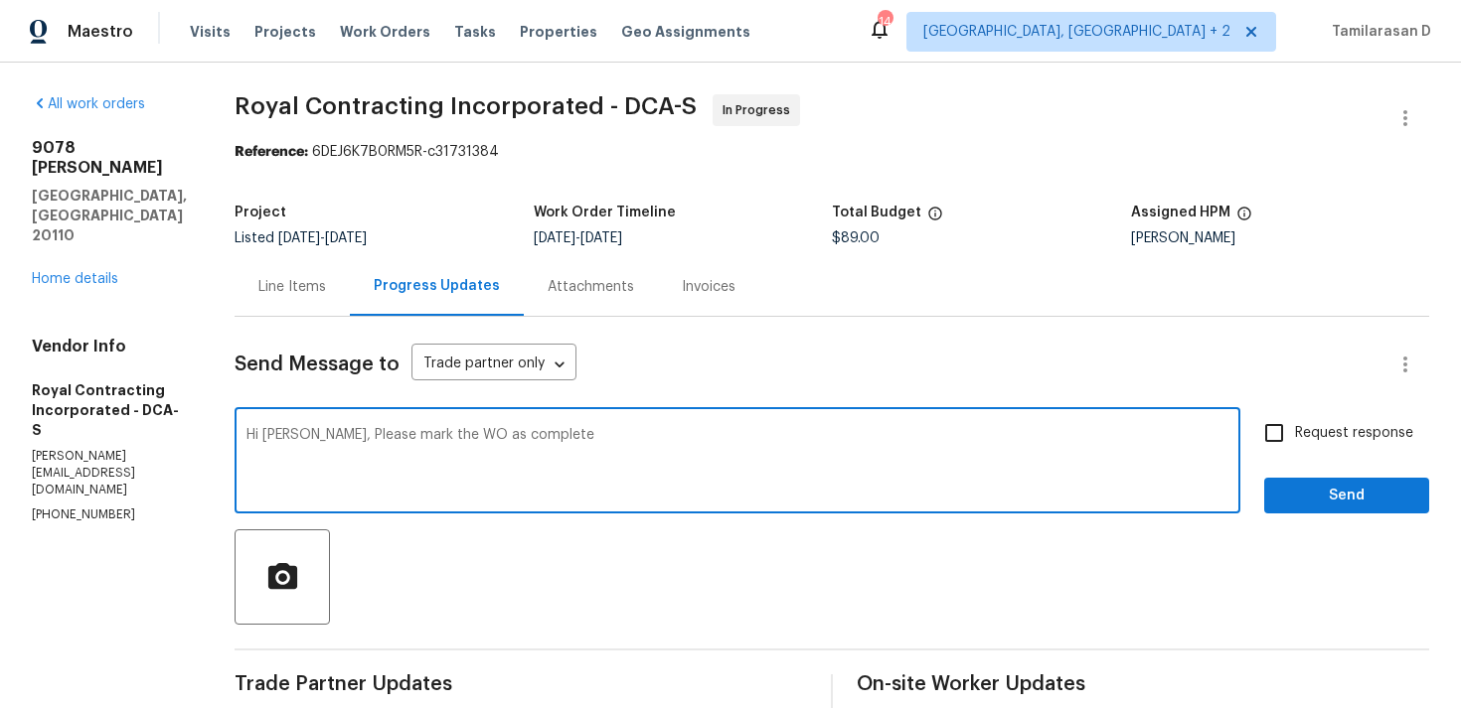
click at [670, 438] on textarea "Hi [PERSON_NAME], Please mark the WO as complete" at bounding box center [737, 463] width 982 height 70
type textarea "Hi [PERSON_NAME], Please mark the WO as complete?"
click at [1268, 424] on input "Request response" at bounding box center [1274, 433] width 42 height 42
checkbox input "true"
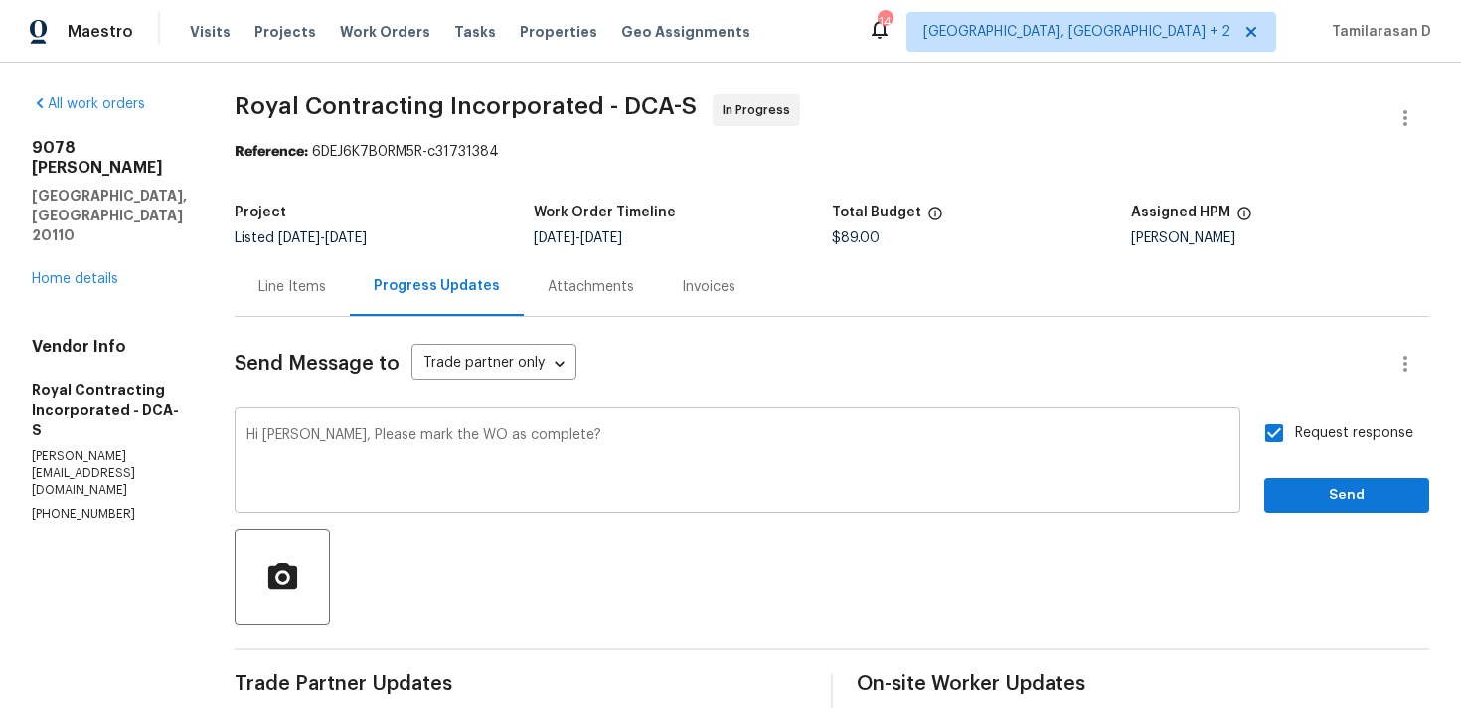
scroll to position [13, 0]
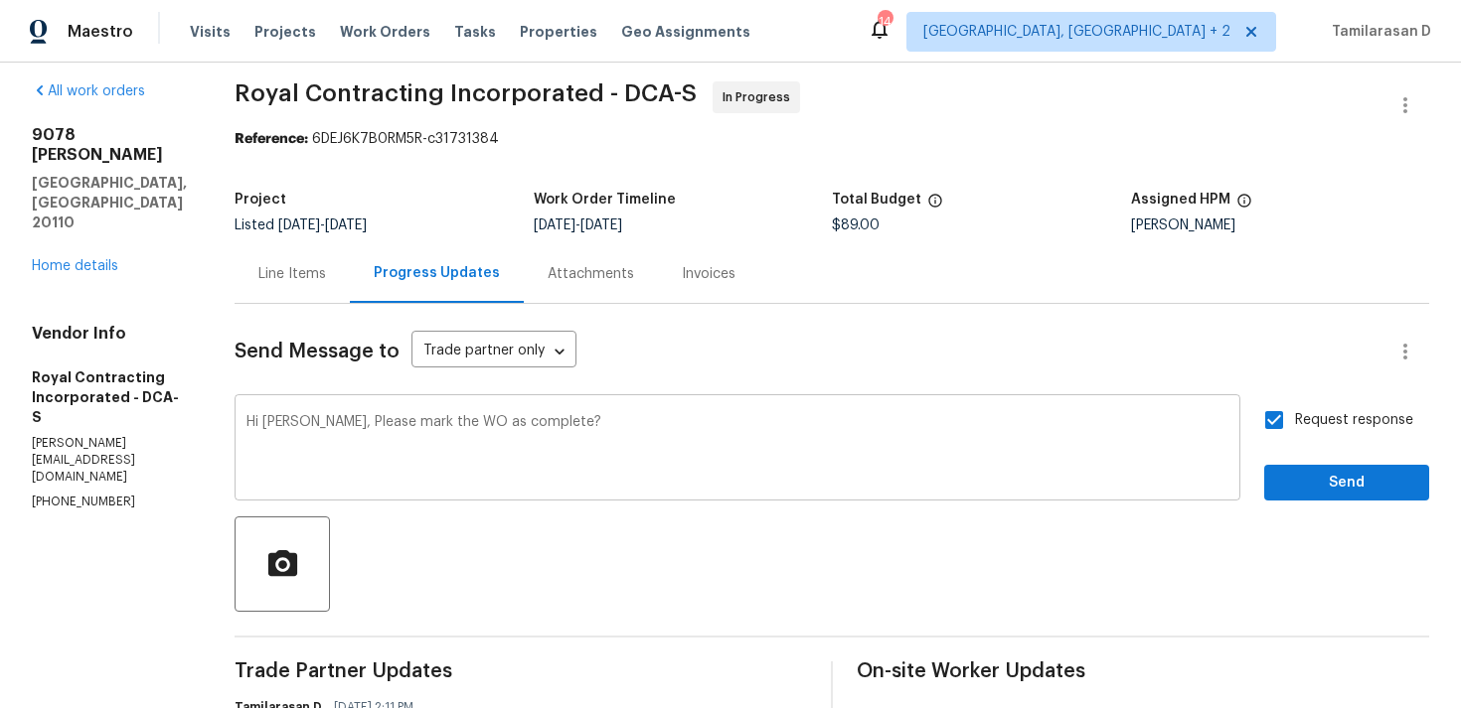
click at [592, 433] on textarea "Hi [PERSON_NAME], Please mark the WO as complete?" at bounding box center [737, 450] width 982 height 70
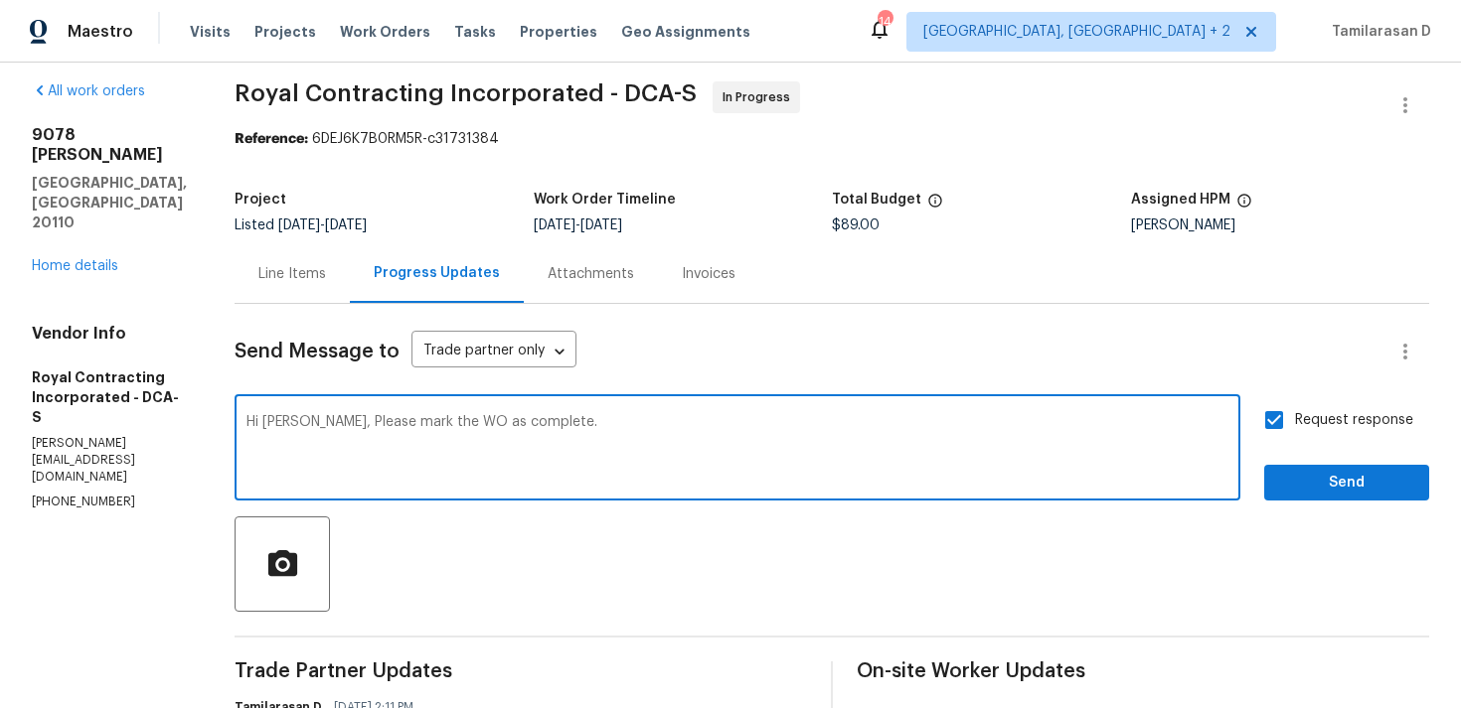
type textarea "Hi [PERSON_NAME], Please mark the WO as complete."
click at [1322, 479] on span "Send" at bounding box center [1346, 483] width 133 height 25
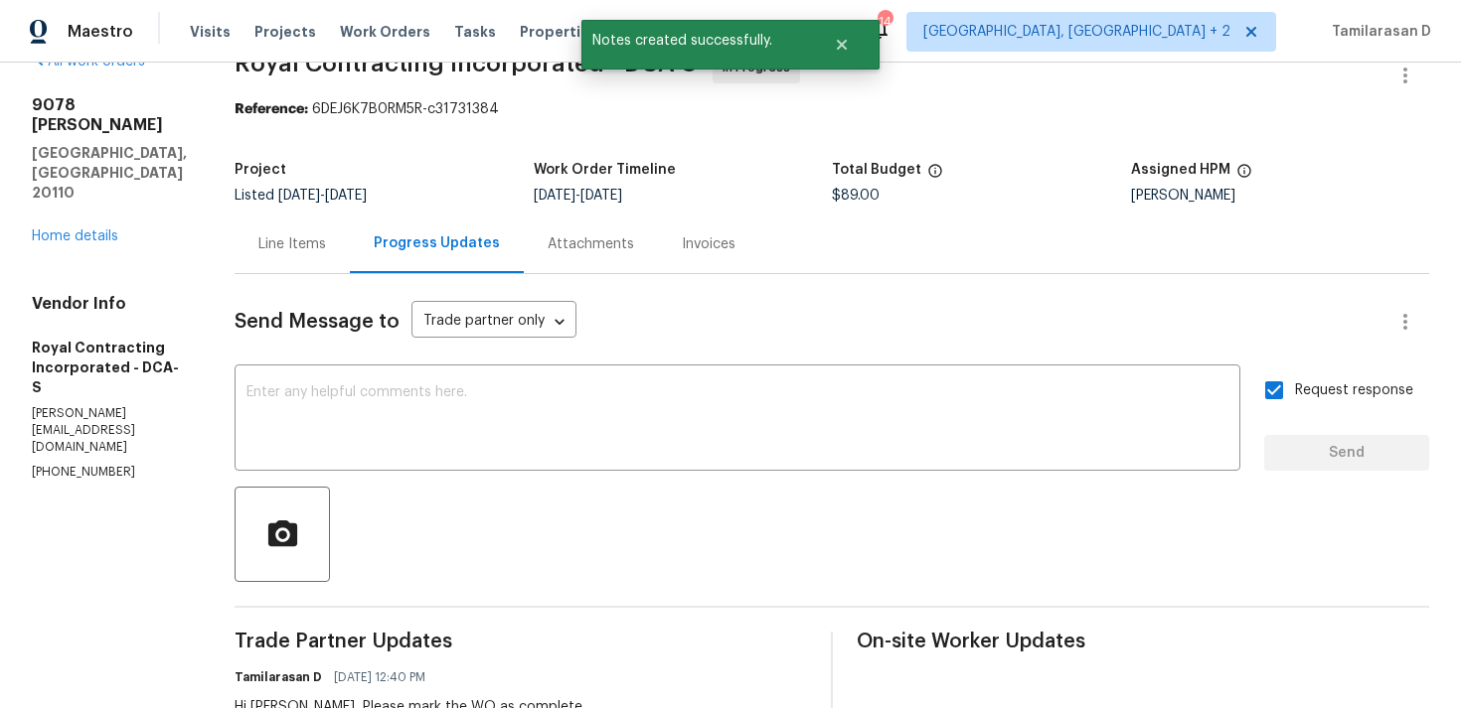
scroll to position [0, 0]
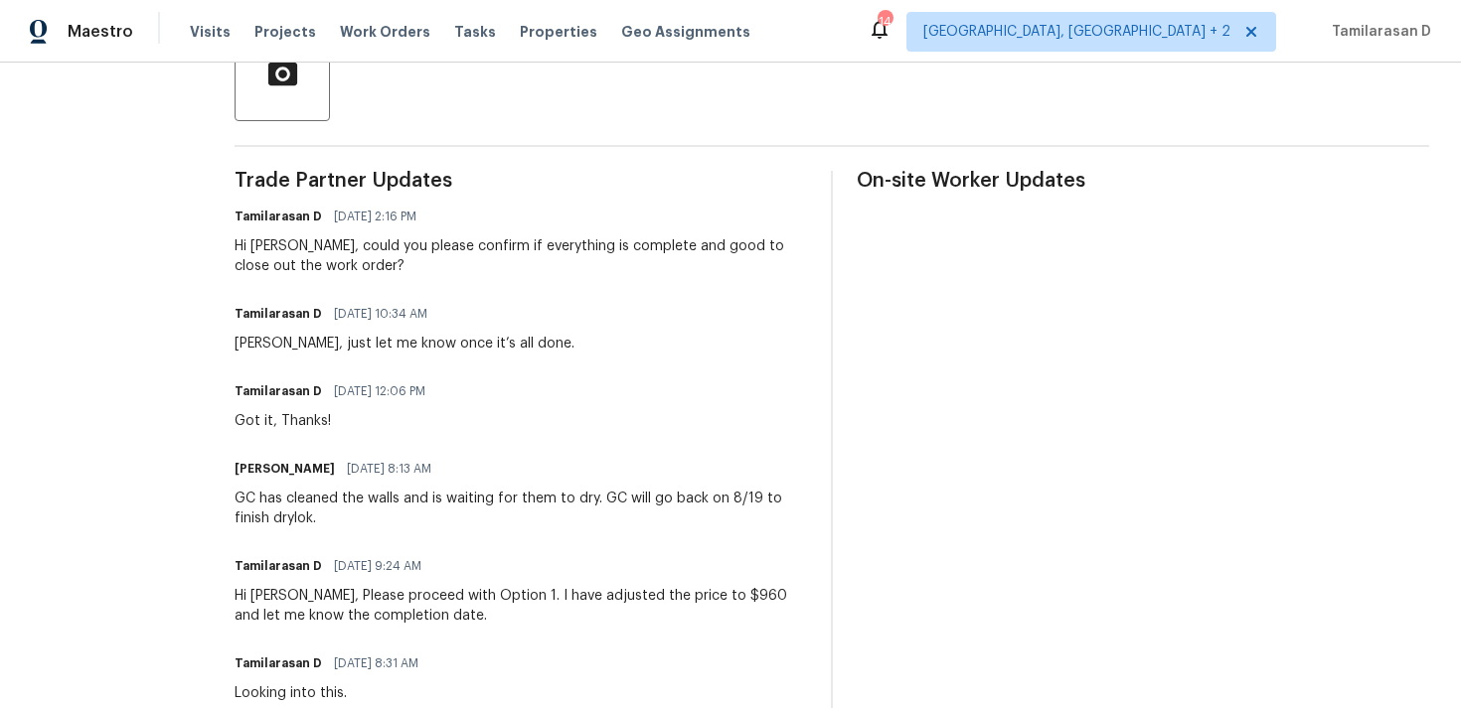
scroll to position [468, 0]
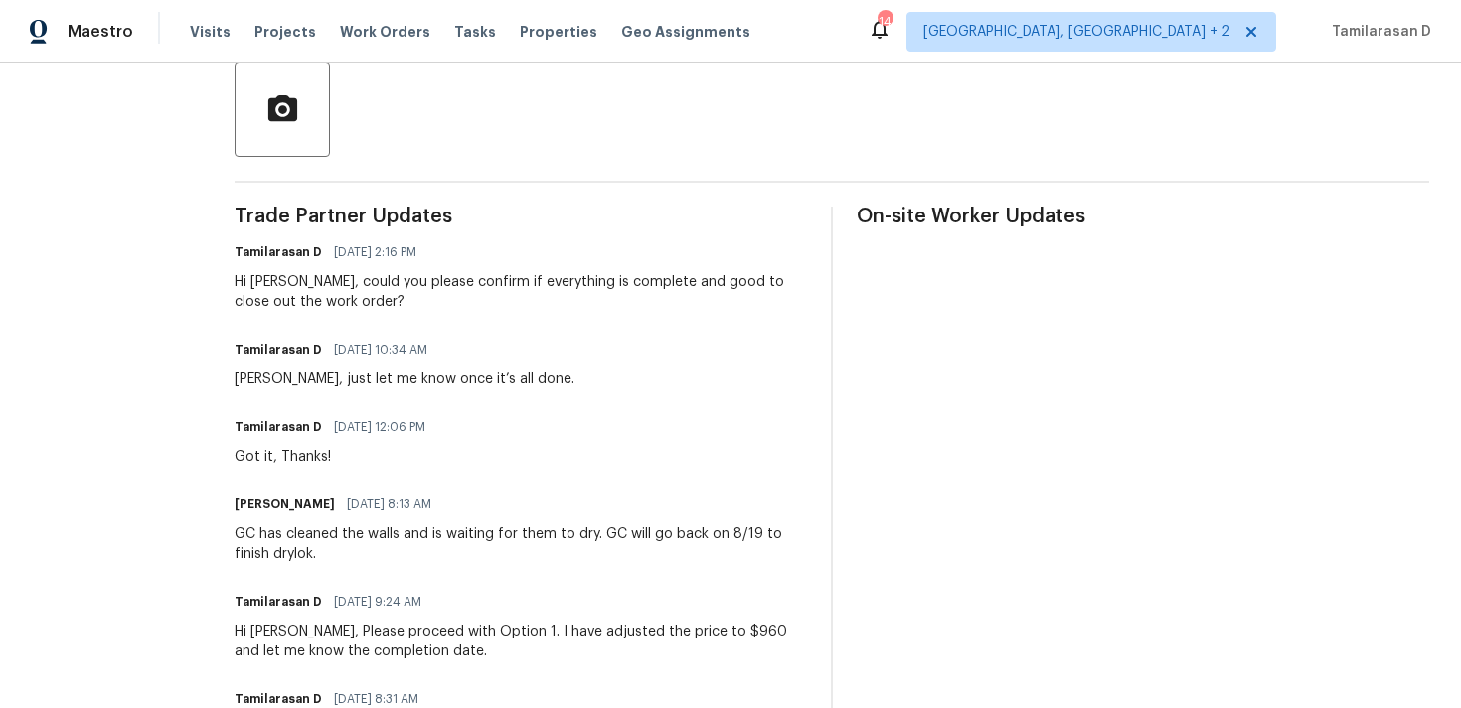
click at [407, 285] on div "Hi Charles, could you please confirm if everything is complete and good to clos…" at bounding box center [520, 292] width 572 height 40
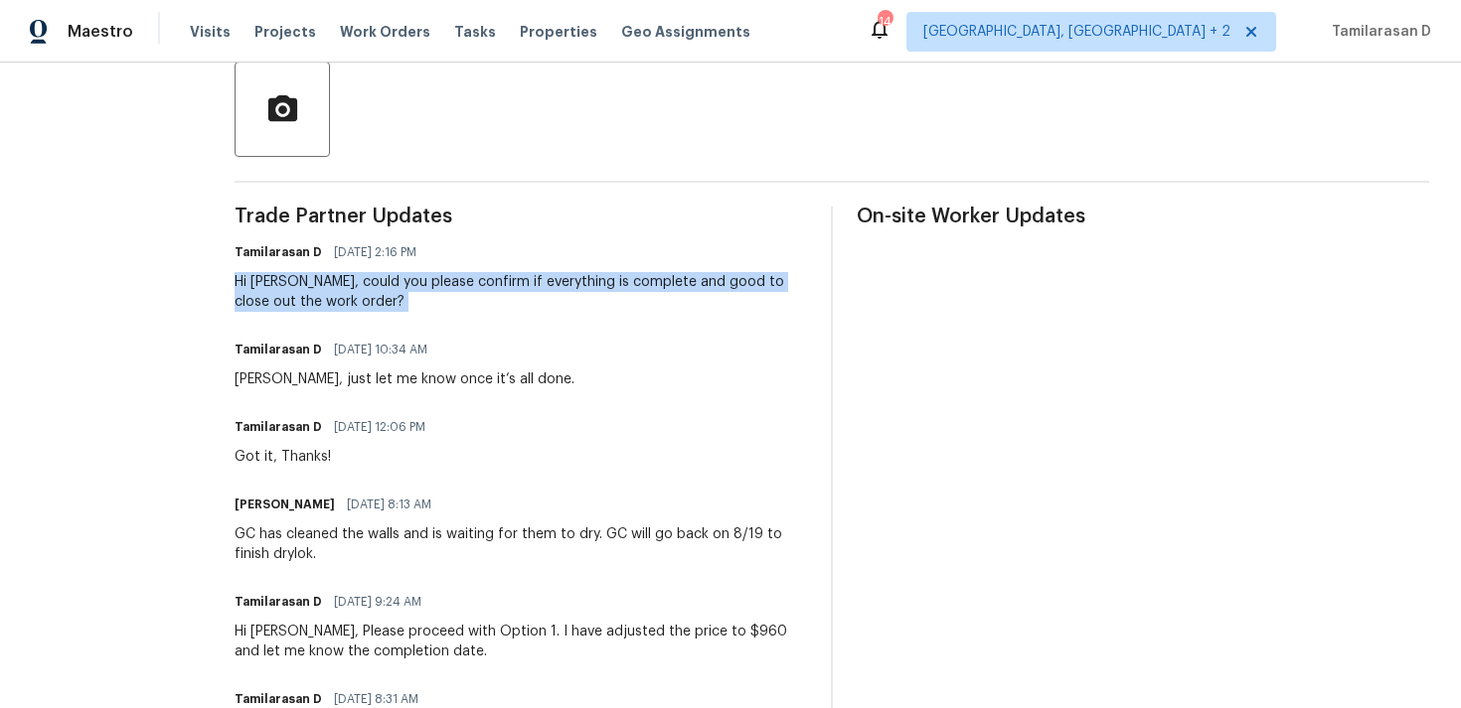
click at [407, 285] on div "Hi Charles, could you please confirm if everything is complete and good to clos…" at bounding box center [520, 292] width 572 height 40
click at [416, 309] on div "Hi Charles, could you please confirm if everything is complete and good to clos…" at bounding box center [520, 292] width 572 height 40
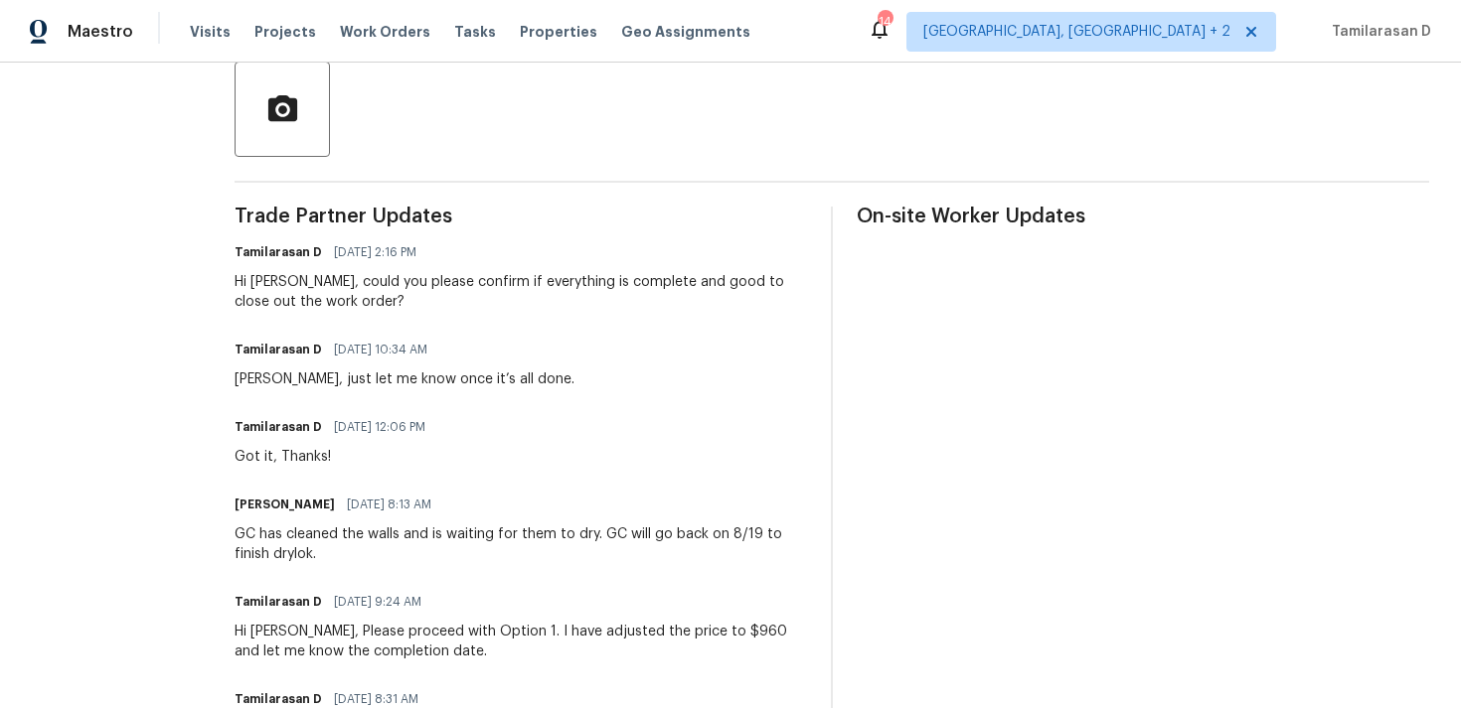
click at [416, 309] on div "Hi Charles, could you please confirm if everything is complete and good to clos…" at bounding box center [520, 292] width 572 height 40
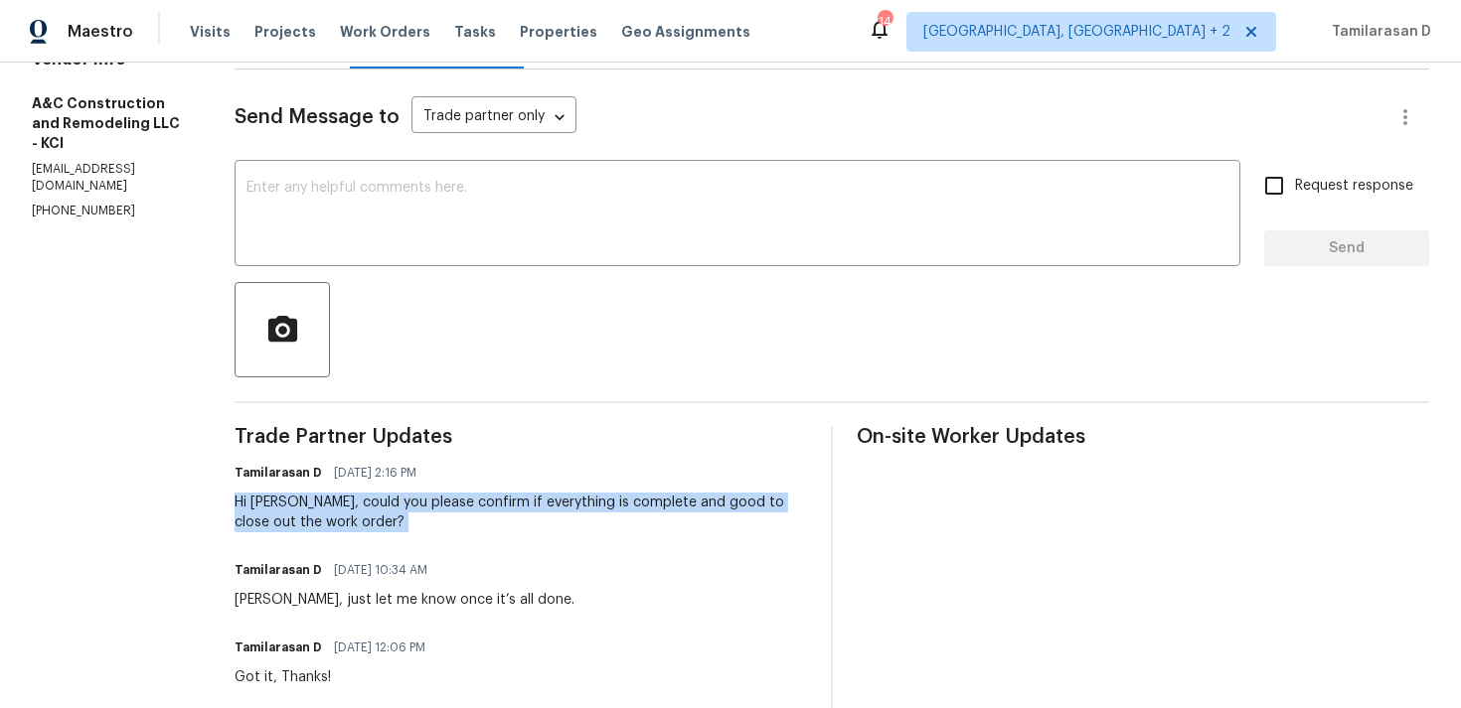
scroll to position [0, 0]
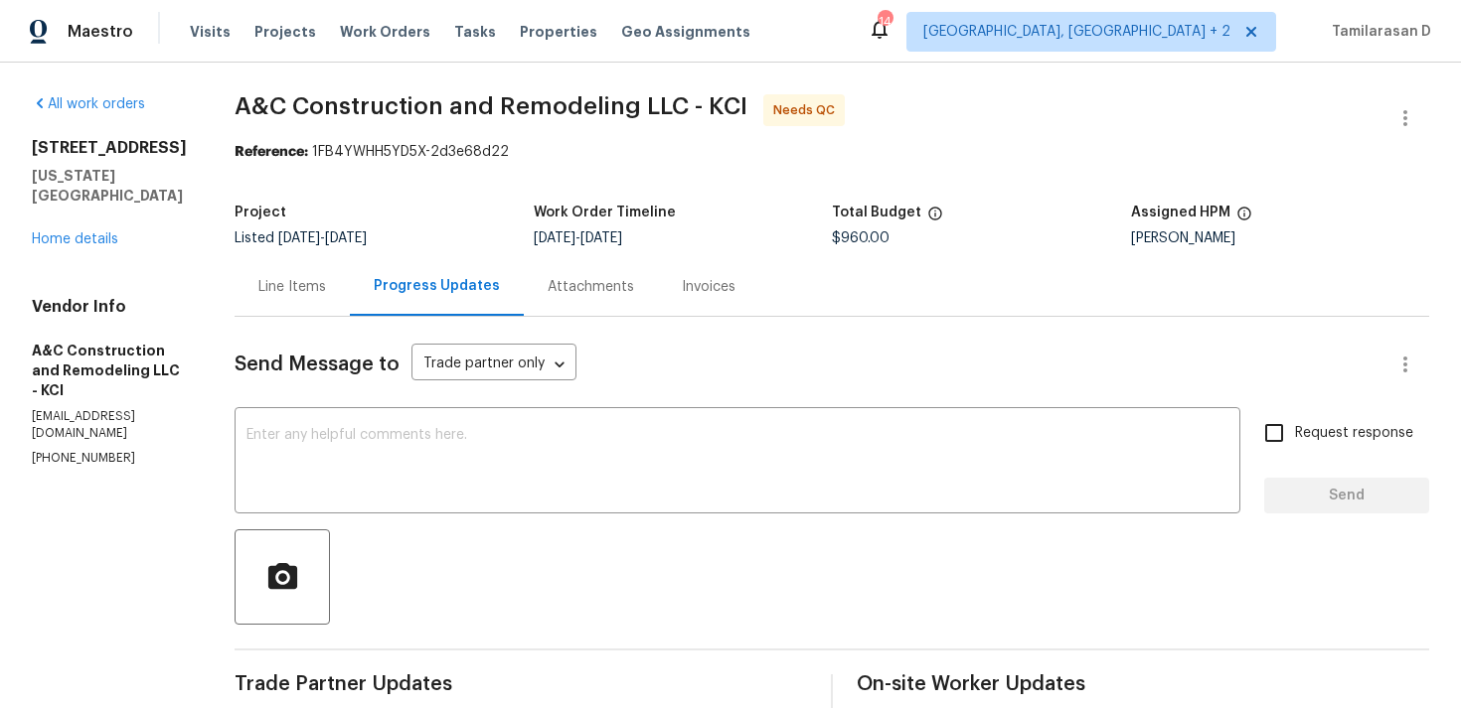
click at [95, 450] on p "(816) 668-2362" at bounding box center [109, 458] width 155 height 17
copy p "(816) 668-2362"
